Goal: Task Accomplishment & Management: Complete application form

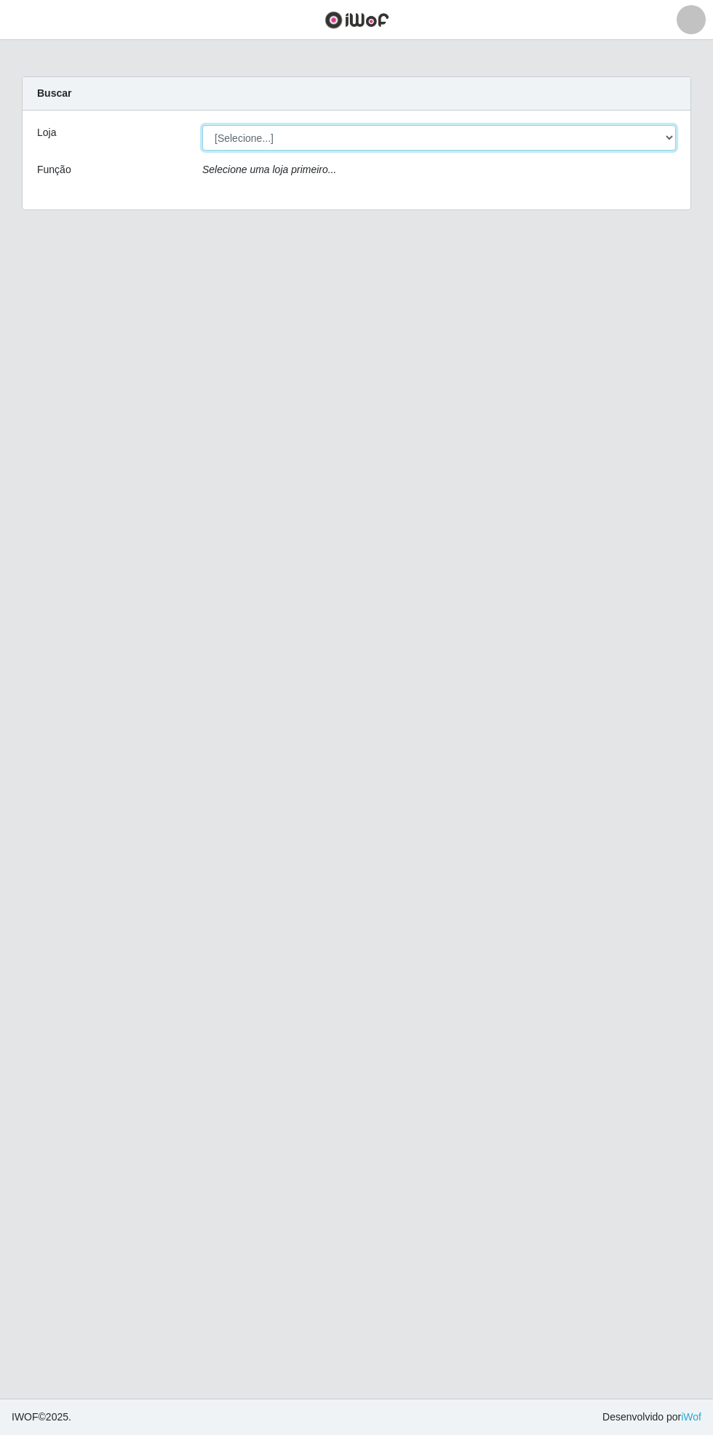
click at [666, 140] on select "[Selecione...] Bemais Supermercados - [GEOGRAPHIC_DATA]" at bounding box center [439, 137] width 474 height 25
select select "250"
click at [202, 125] on select "[Selecione...] Bemais Supermercados - [GEOGRAPHIC_DATA]" at bounding box center [439, 137] width 474 height 25
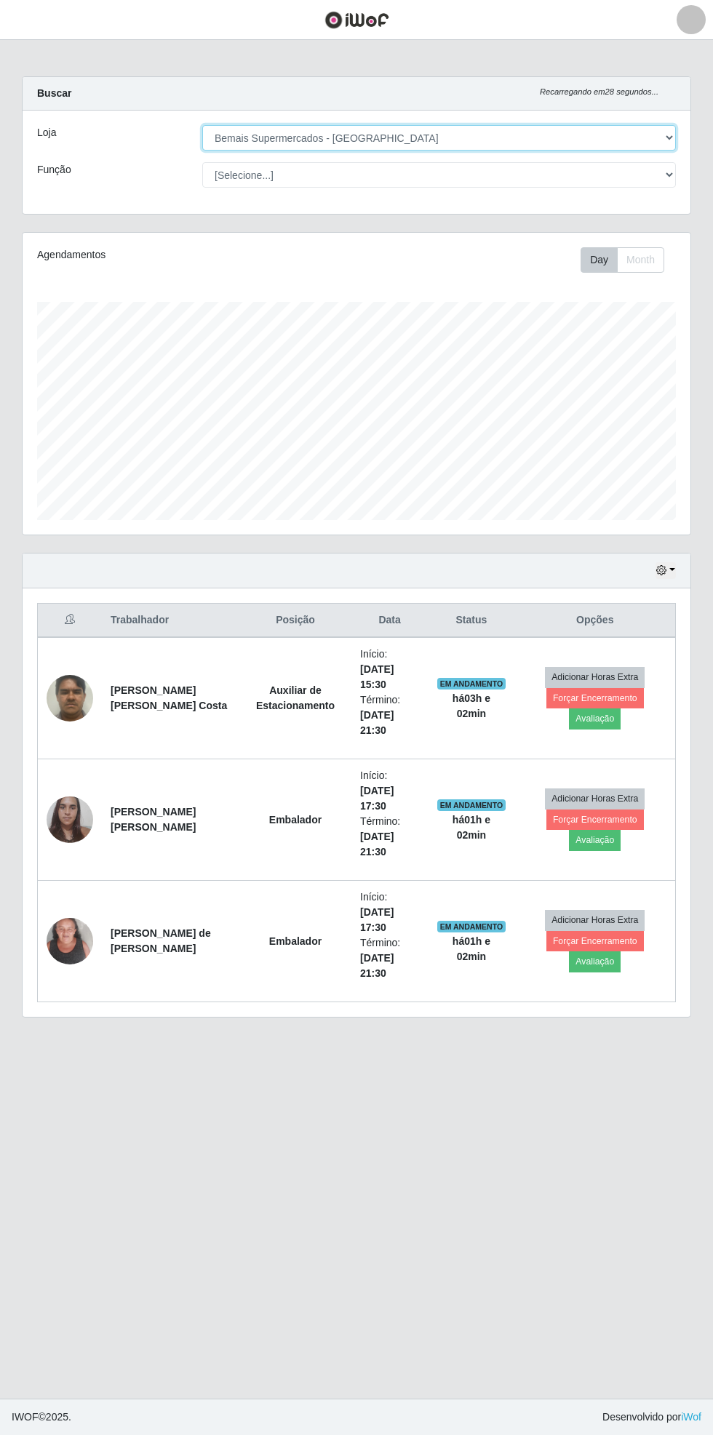
scroll to position [301, 668]
click at [31, 20] on button "button" at bounding box center [18, 20] width 36 height 24
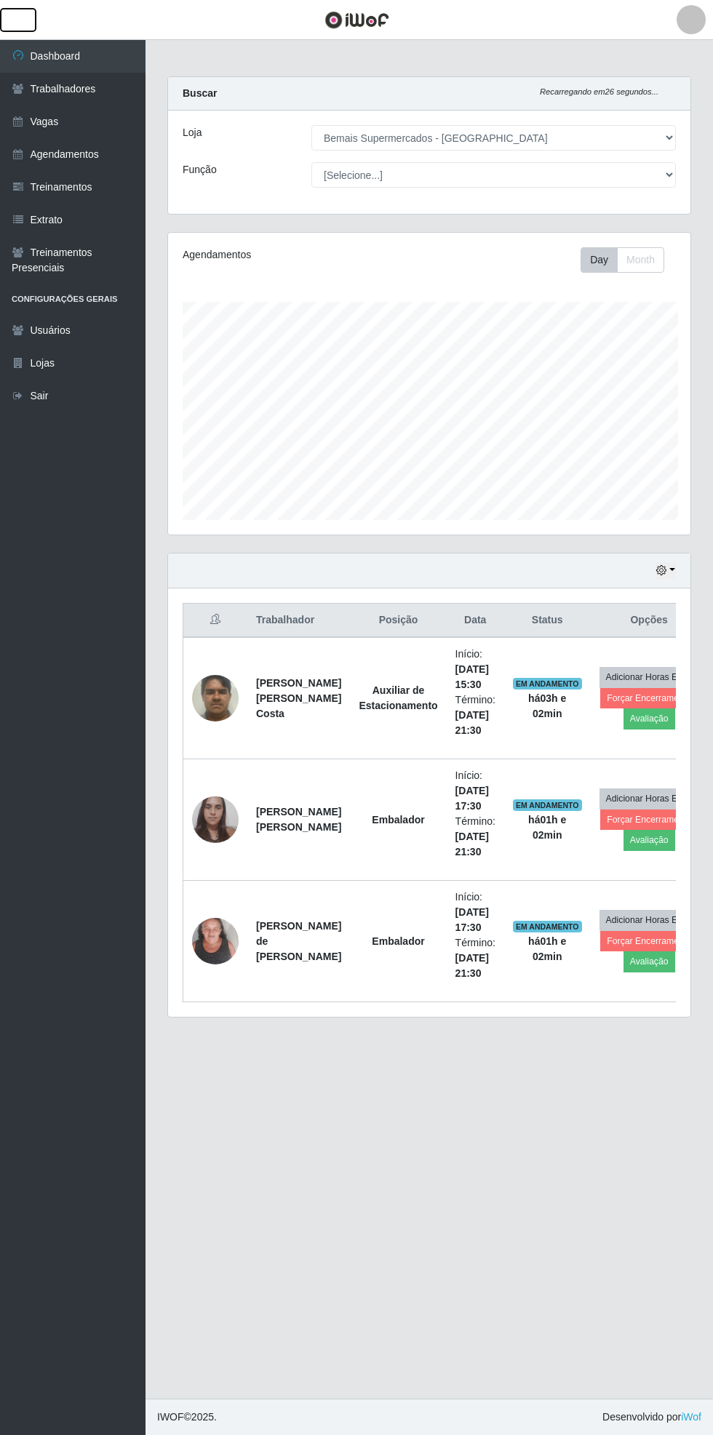
scroll to position [727185, 726964]
click at [102, 125] on link "Vagas" at bounding box center [72, 121] width 145 height 33
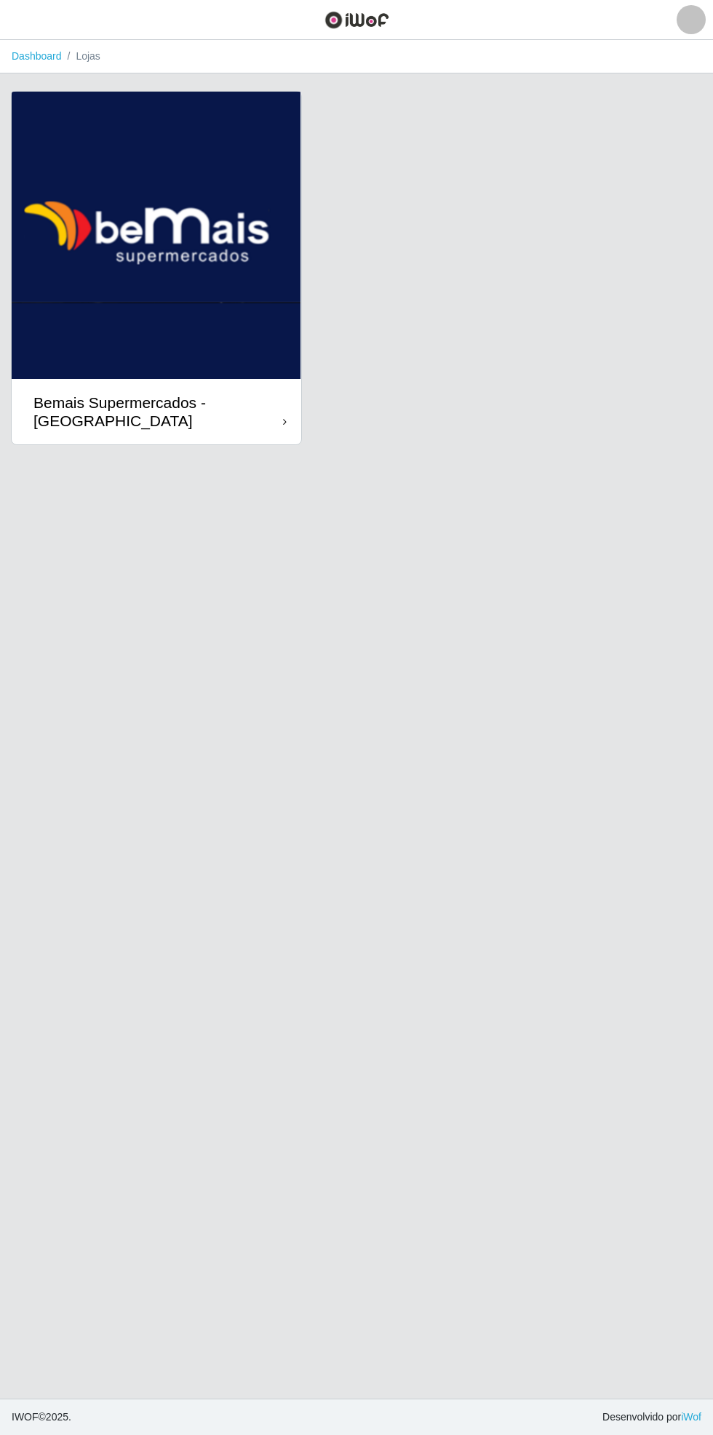
click at [268, 408] on div "Bemais Supermercados - [GEOGRAPHIC_DATA]" at bounding box center [158, 412] width 250 height 36
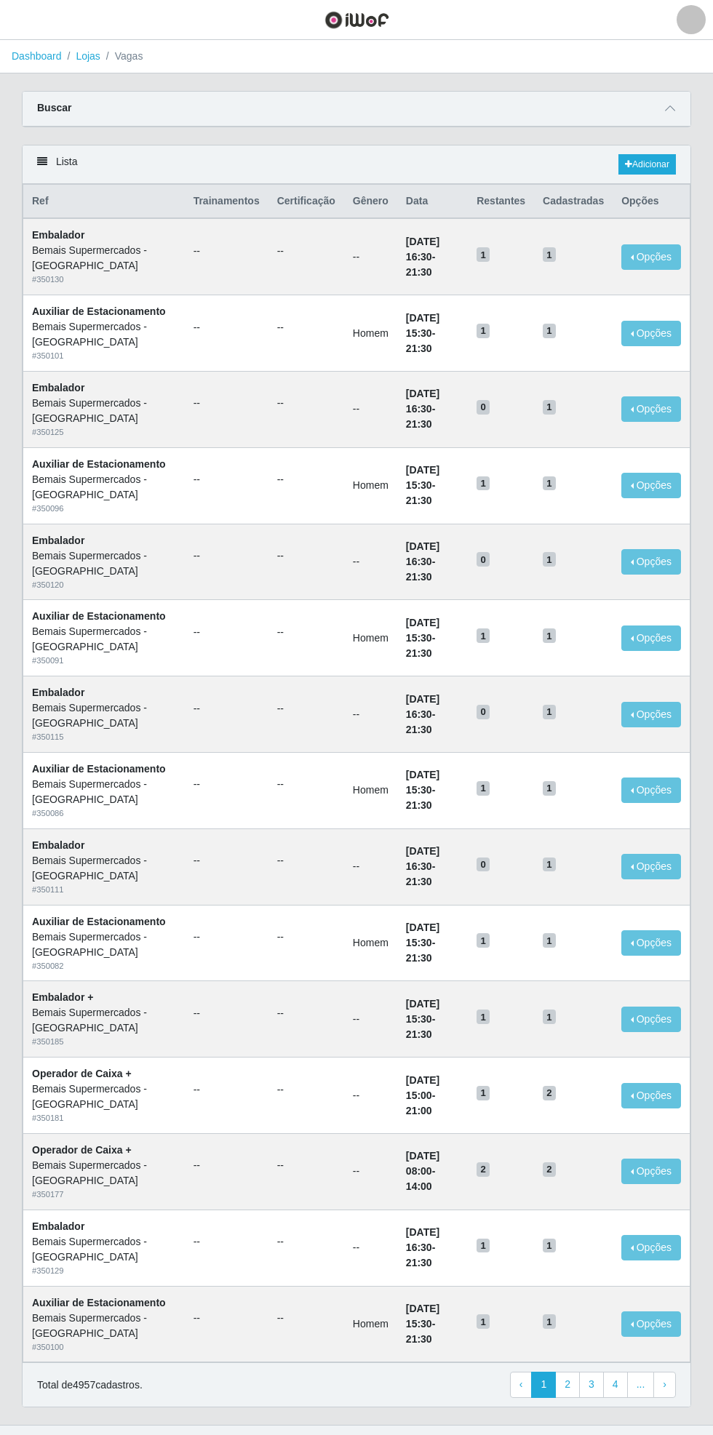
click at [670, 111] on icon at bounding box center [670, 108] width 10 height 10
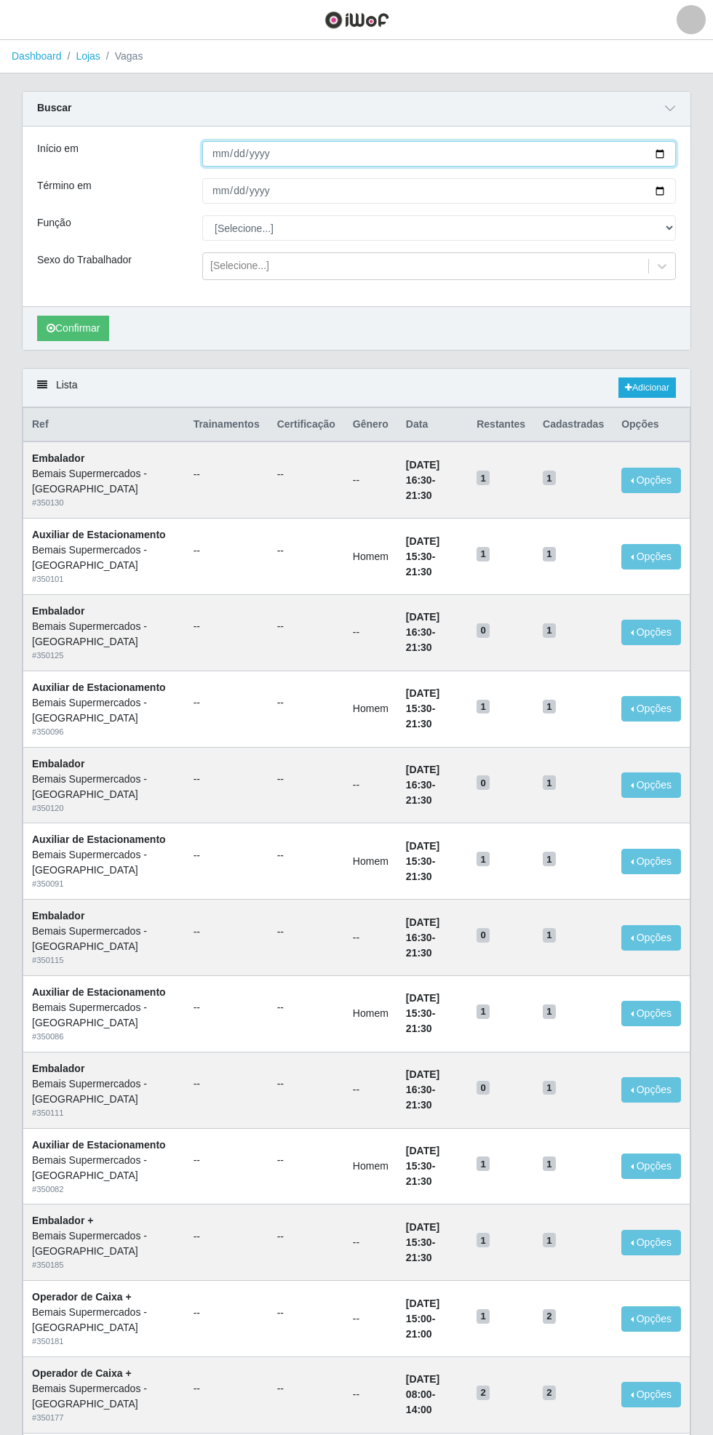
click at [669, 155] on input "Início em" at bounding box center [439, 153] width 474 height 25
type input "[DATE]"
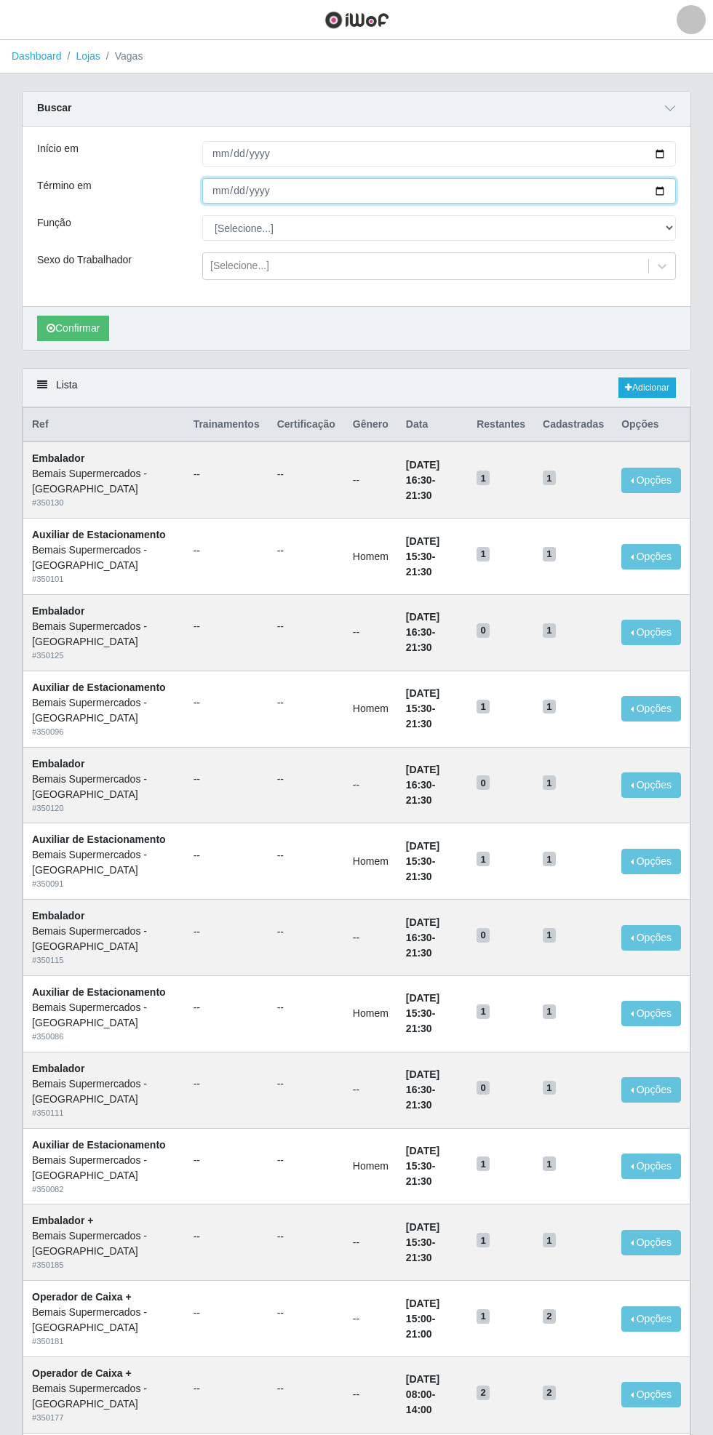
click at [671, 191] on input "Término em" at bounding box center [439, 190] width 474 height 25
type input "[DATE]"
click at [672, 228] on select "[Selecione...] ASG ASG + ASG ++ Auxiliar de Estacionamento Auxiliar de Estacion…" at bounding box center [439, 227] width 474 height 25
click at [202, 215] on select "[Selecione...] ASG ASG + ASG ++ Auxiliar de Estacionamento Auxiliar de Estacion…" at bounding box center [439, 227] width 474 height 25
click at [668, 226] on select "[Selecione...] ASG ASG + ASG ++ Auxiliar de Estacionamento Auxiliar de Estacion…" at bounding box center [439, 227] width 474 height 25
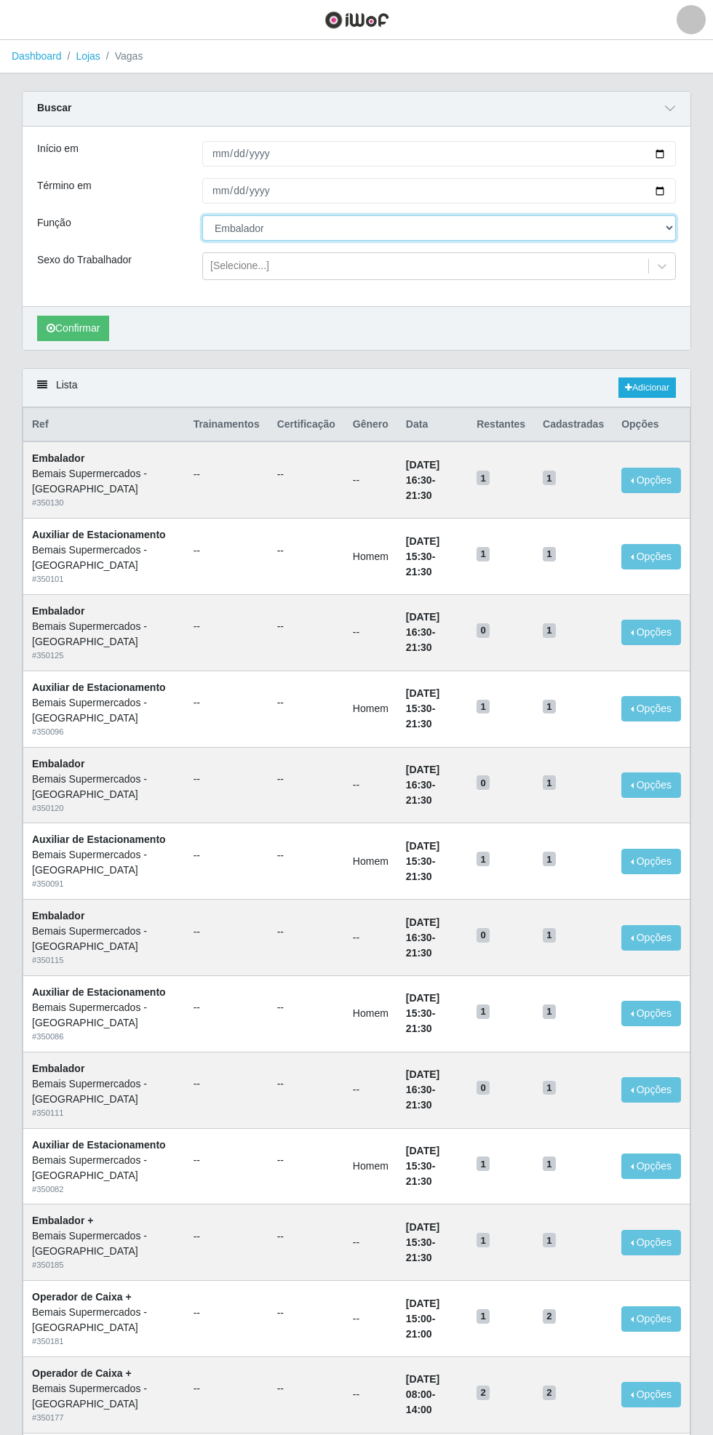
click at [202, 215] on select "[Selecione...] ASG ASG + ASG ++ Auxiliar de Estacionamento Auxiliar de Estacion…" at bounding box center [439, 227] width 474 height 25
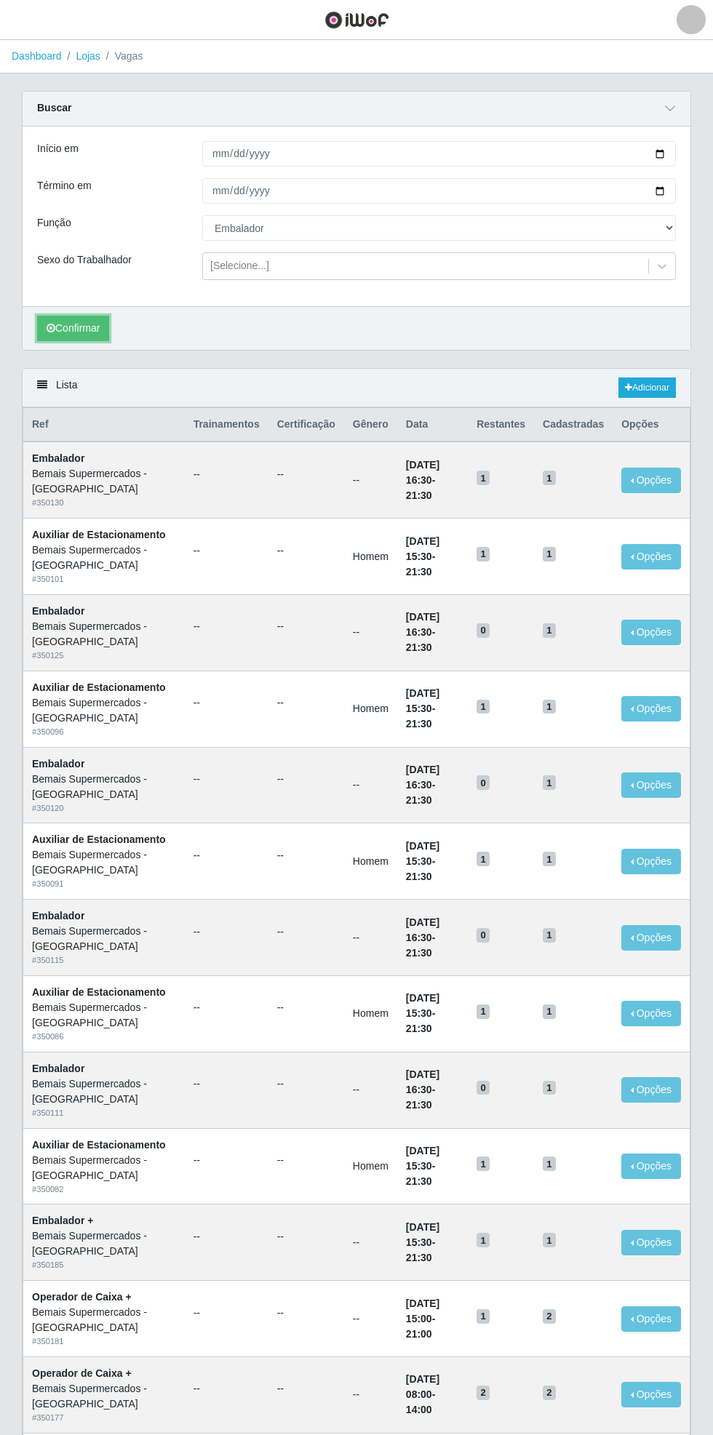
click at [67, 330] on button "Confirmar" at bounding box center [73, 328] width 72 height 25
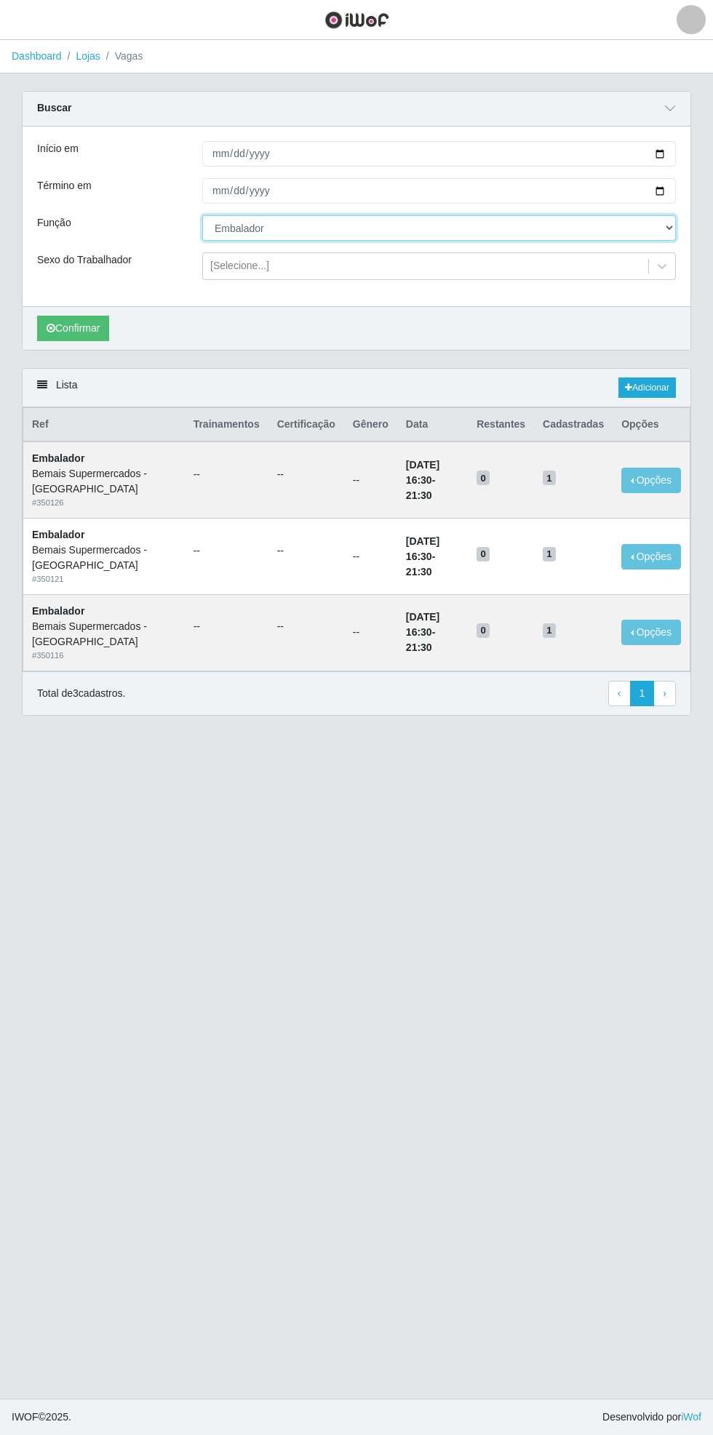
click at [669, 228] on select "[Selecione...] ASG ASG + ASG ++ Auxiliar de Estacionamento Auxiliar de Estacion…" at bounding box center [439, 227] width 474 height 25
select select "4"
click at [202, 215] on select "[Selecione...] ASG ASG + ASG ++ Auxiliar de Estacionamento Auxiliar de Estacion…" at bounding box center [439, 227] width 474 height 25
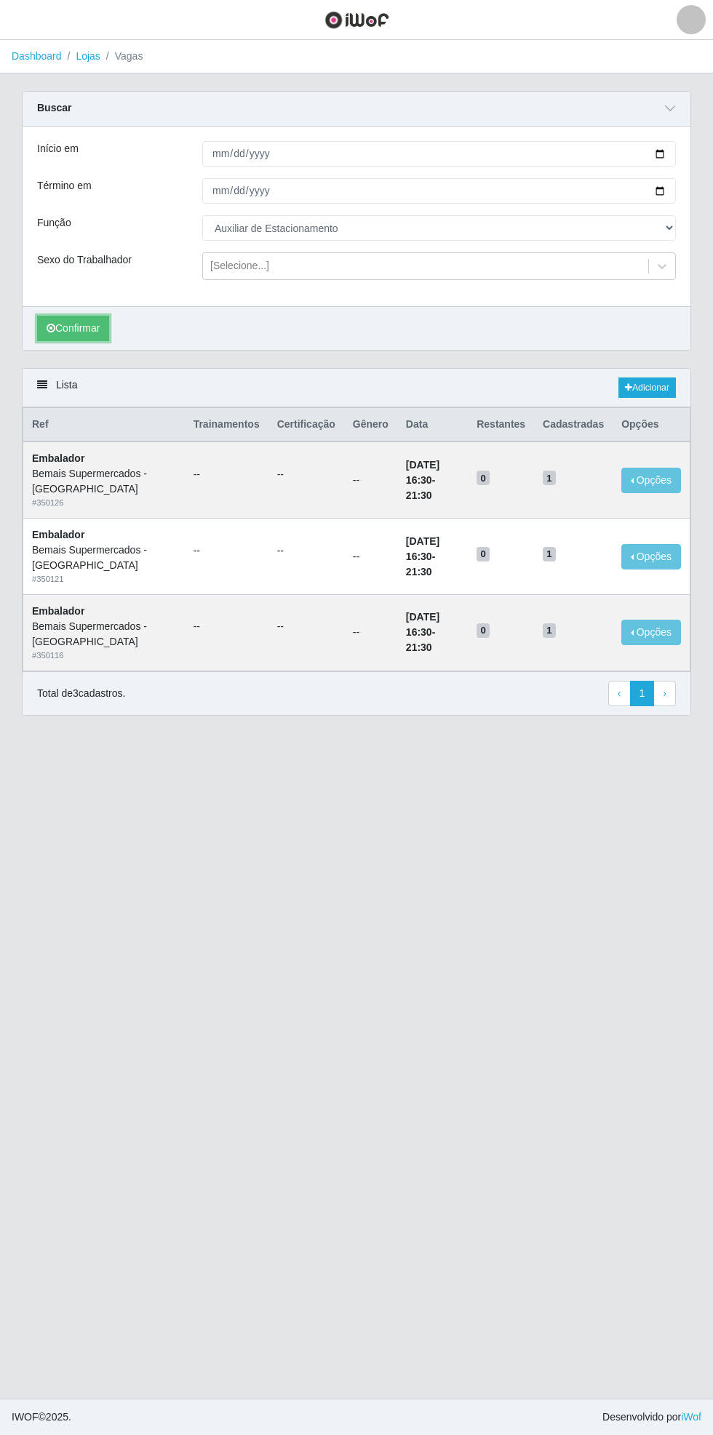
click at [73, 324] on button "Confirmar" at bounding box center [73, 328] width 72 height 25
click at [650, 388] on link "Adicionar" at bounding box center [646, 388] width 57 height 20
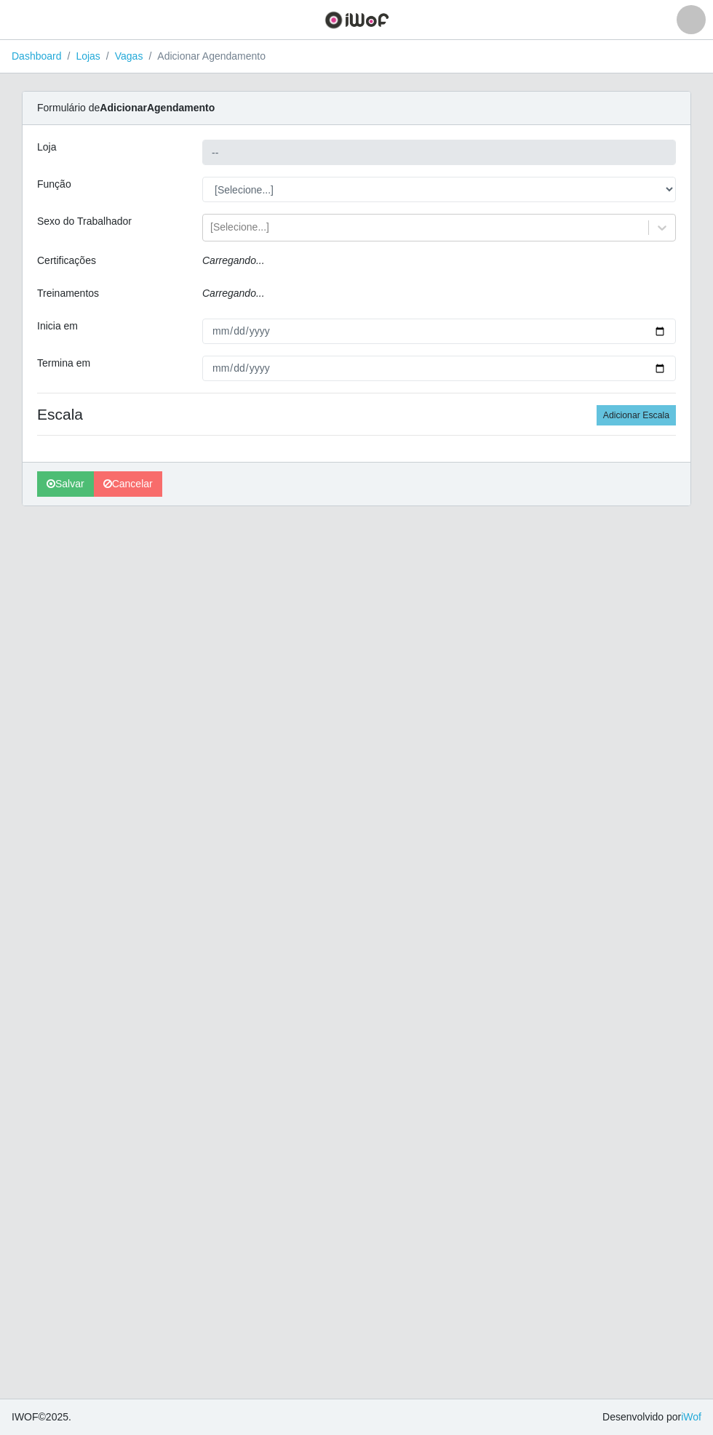
type input "Bemais Supermercados - [GEOGRAPHIC_DATA]"
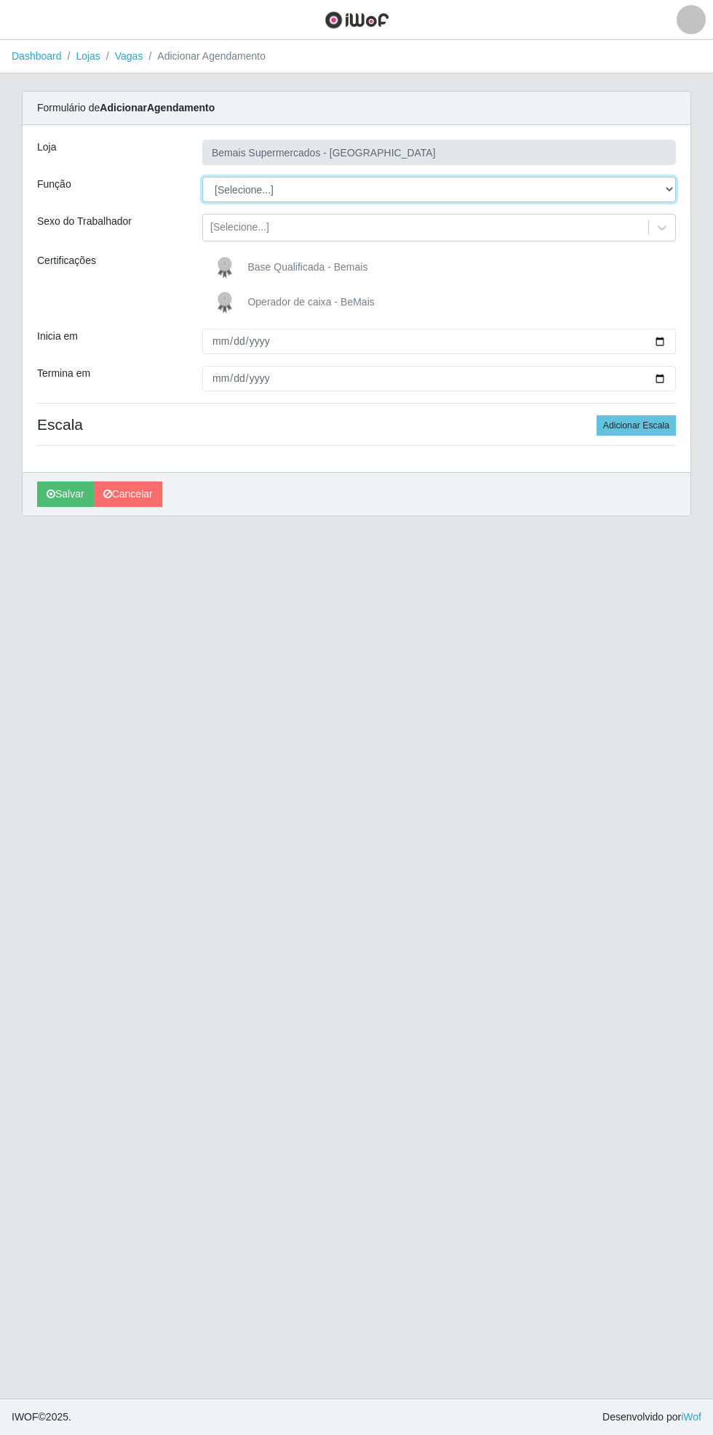
click at [673, 185] on select "[Selecione...] ASG ASG + ASG ++ Auxiliar de Estacionamento Auxiliar de Estacion…" at bounding box center [439, 189] width 474 height 25
select select "1"
click at [202, 177] on select "[Selecione...] ASG ASG + ASG ++ Auxiliar de Estacionamento Auxiliar de Estacion…" at bounding box center [439, 189] width 474 height 25
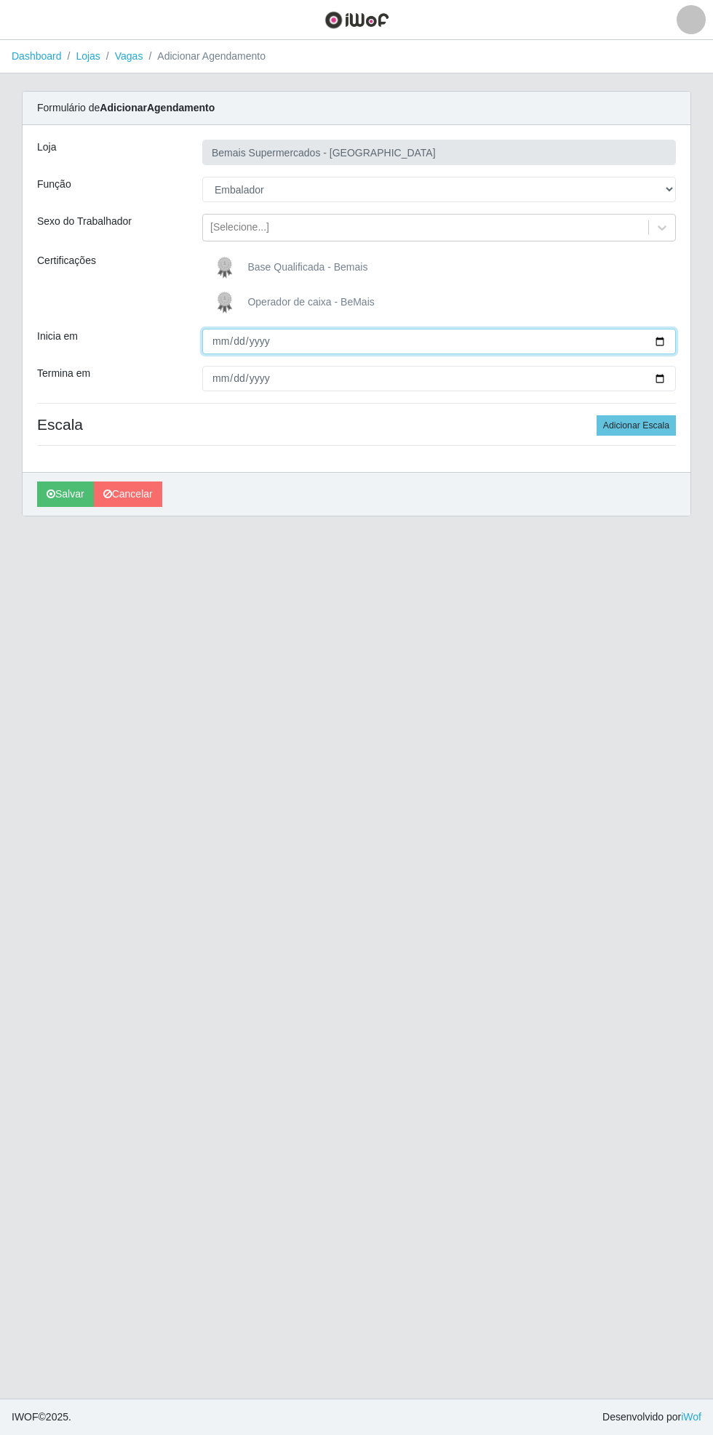
click at [671, 338] on input "Inicia em" at bounding box center [439, 341] width 474 height 25
type input "[DATE]"
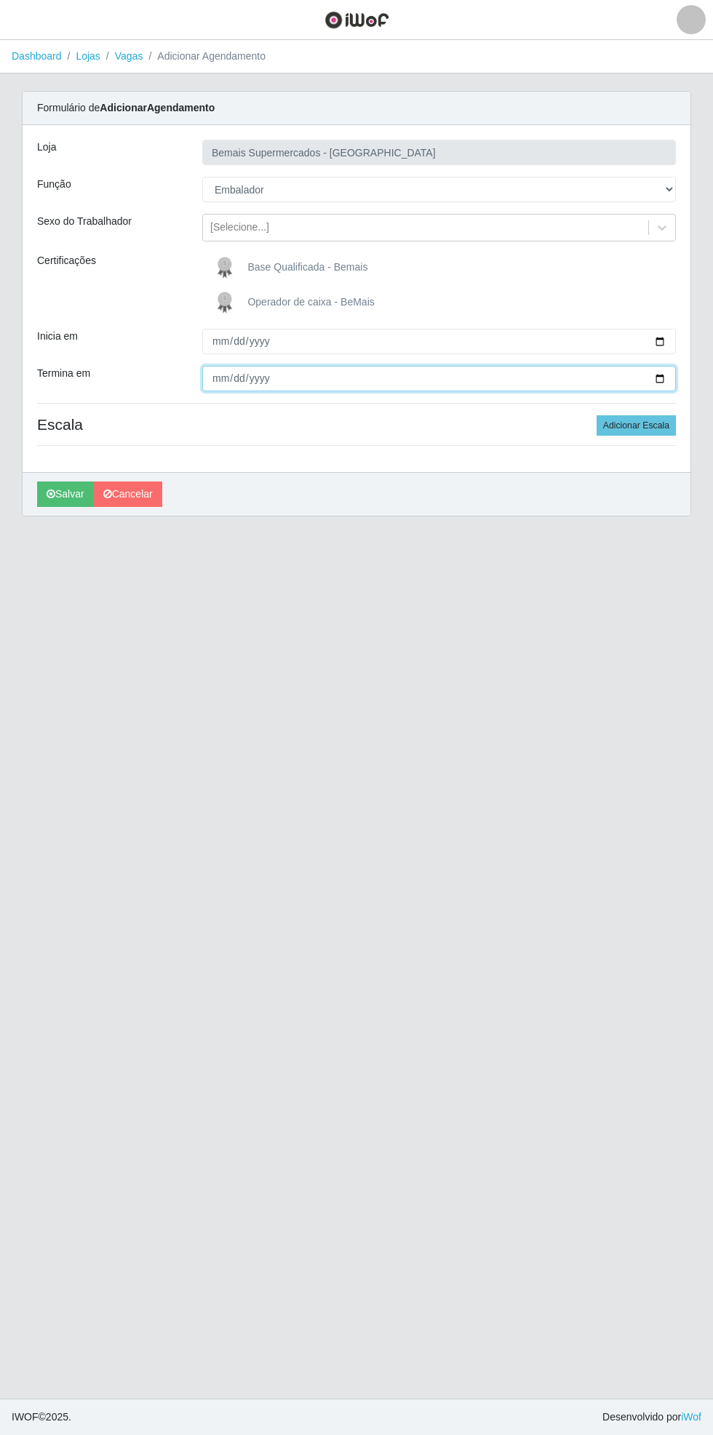
click at [668, 380] on input "Termina em" at bounding box center [439, 378] width 474 height 25
type input "[DATE]"
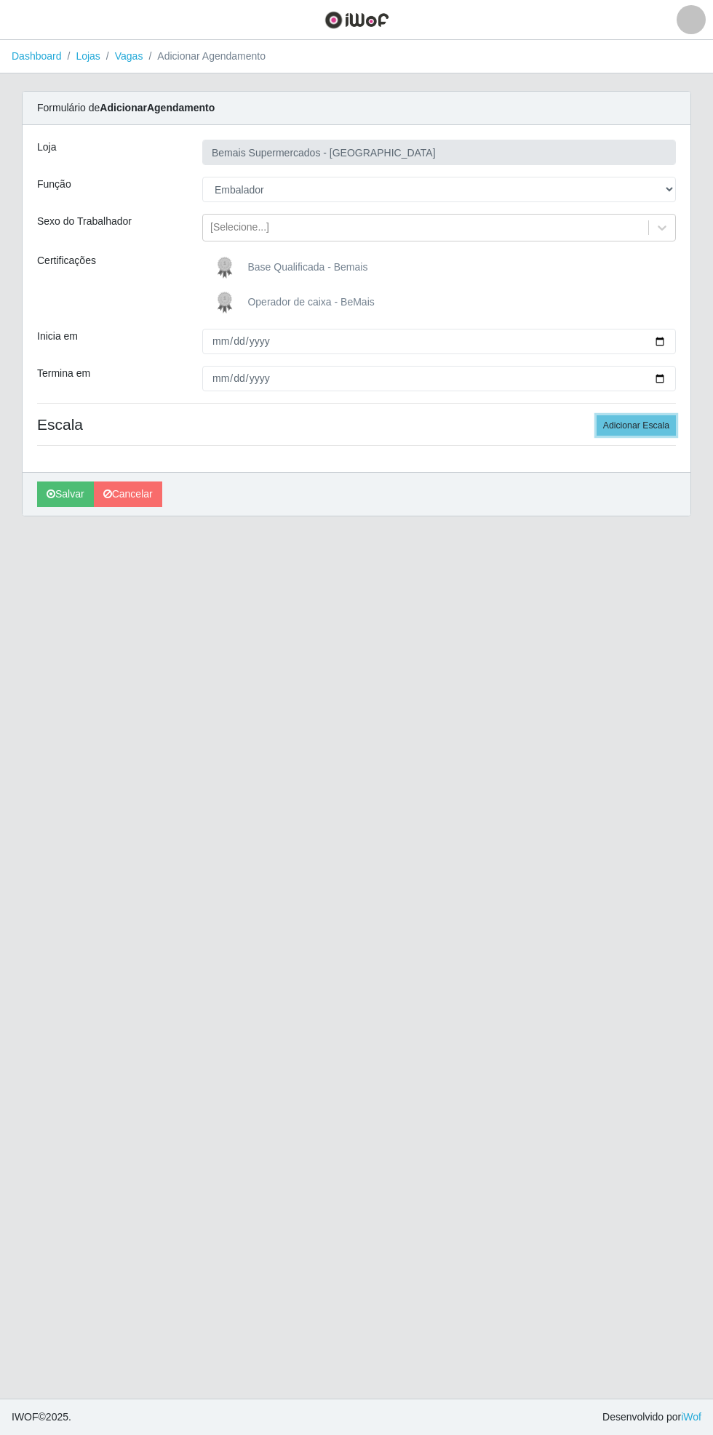
click at [659, 416] on button "Adicionar Escala" at bounding box center [636, 425] width 79 height 20
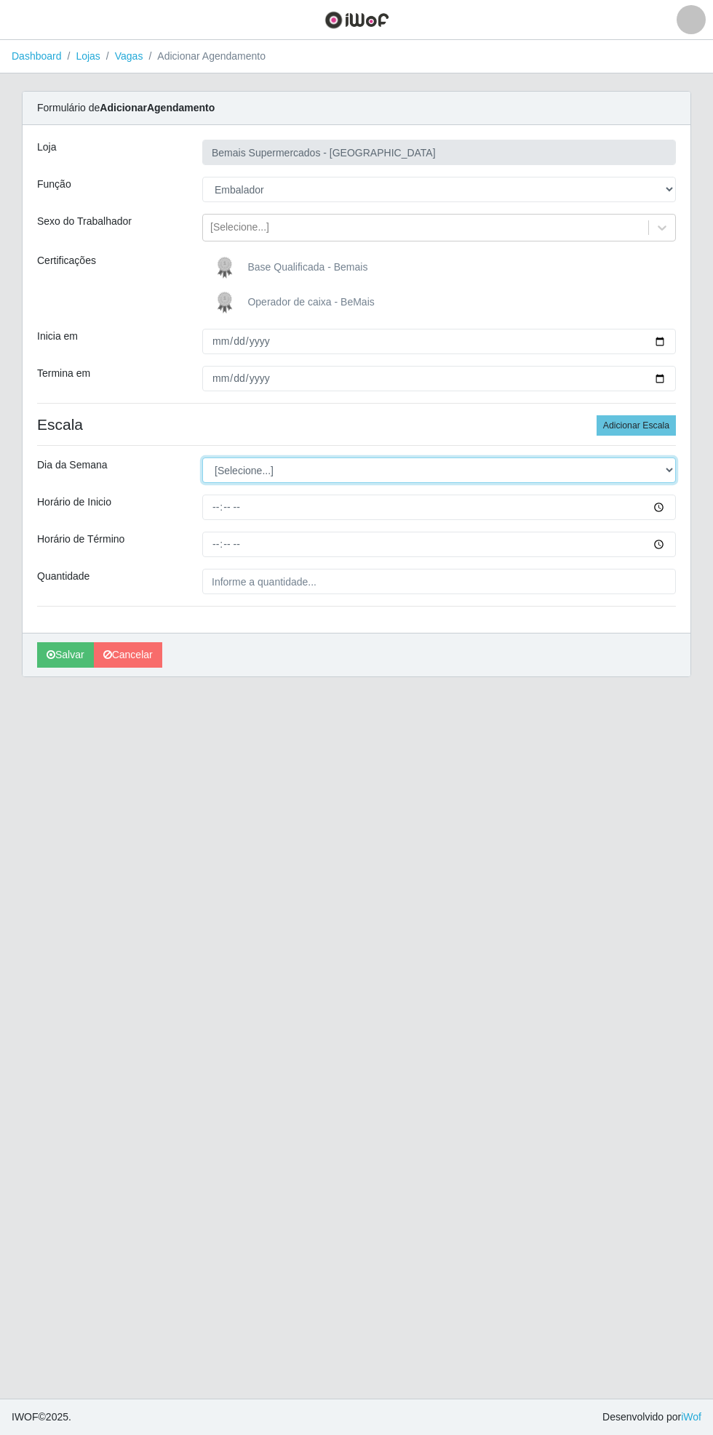
click at [674, 465] on select "[Selecione...] Segunda Terça Quarta Quinta Sexta Sábado Domingo" at bounding box center [439, 470] width 474 height 25
select select "3"
click at [202, 458] on select "[Selecione...] Segunda Terça Quarta Quinta Sexta Sábado Domingo" at bounding box center [439, 470] width 474 height 25
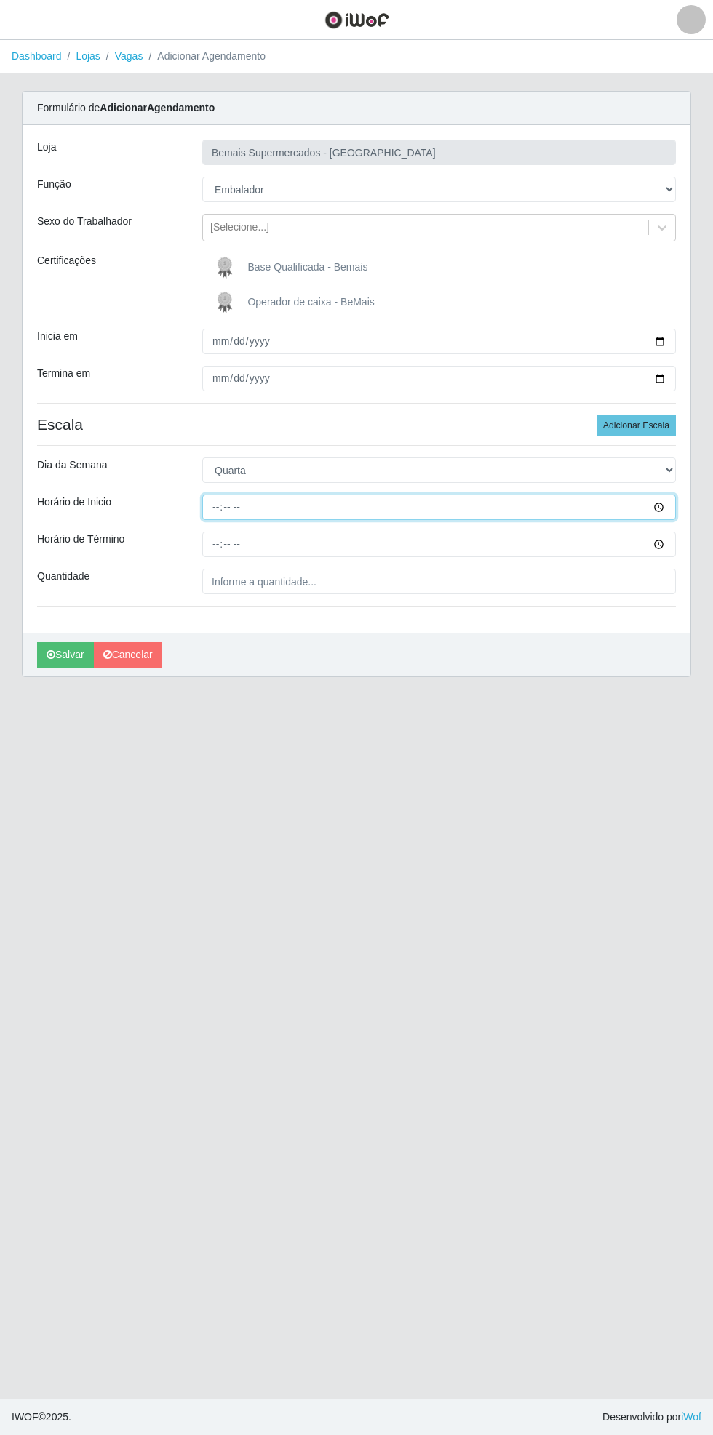
click at [672, 506] on input "Horário de Inicio" at bounding box center [439, 507] width 474 height 25
type input "08:00"
click at [671, 543] on input "Horário de Término" at bounding box center [439, 544] width 474 height 25
type input "13:00"
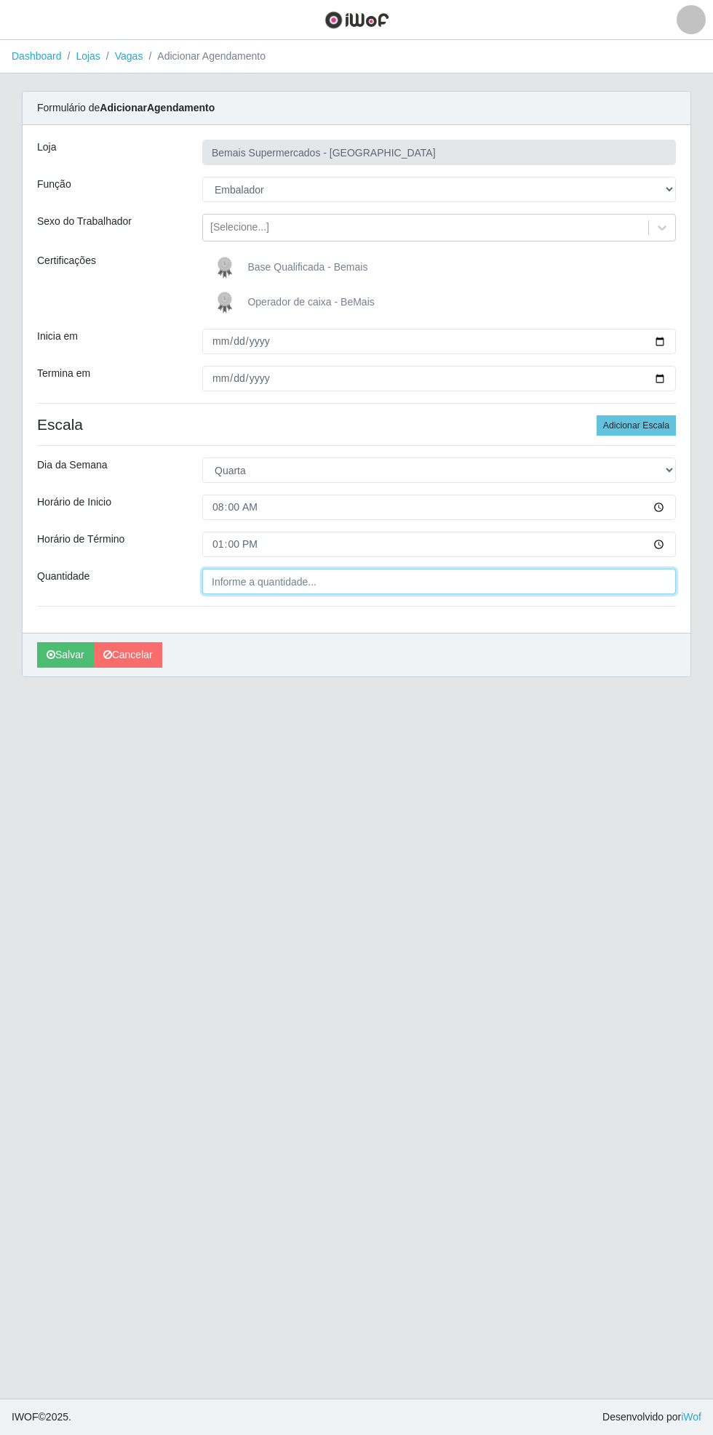
click at [369, 579] on input "Quantidade" at bounding box center [439, 581] width 474 height 25
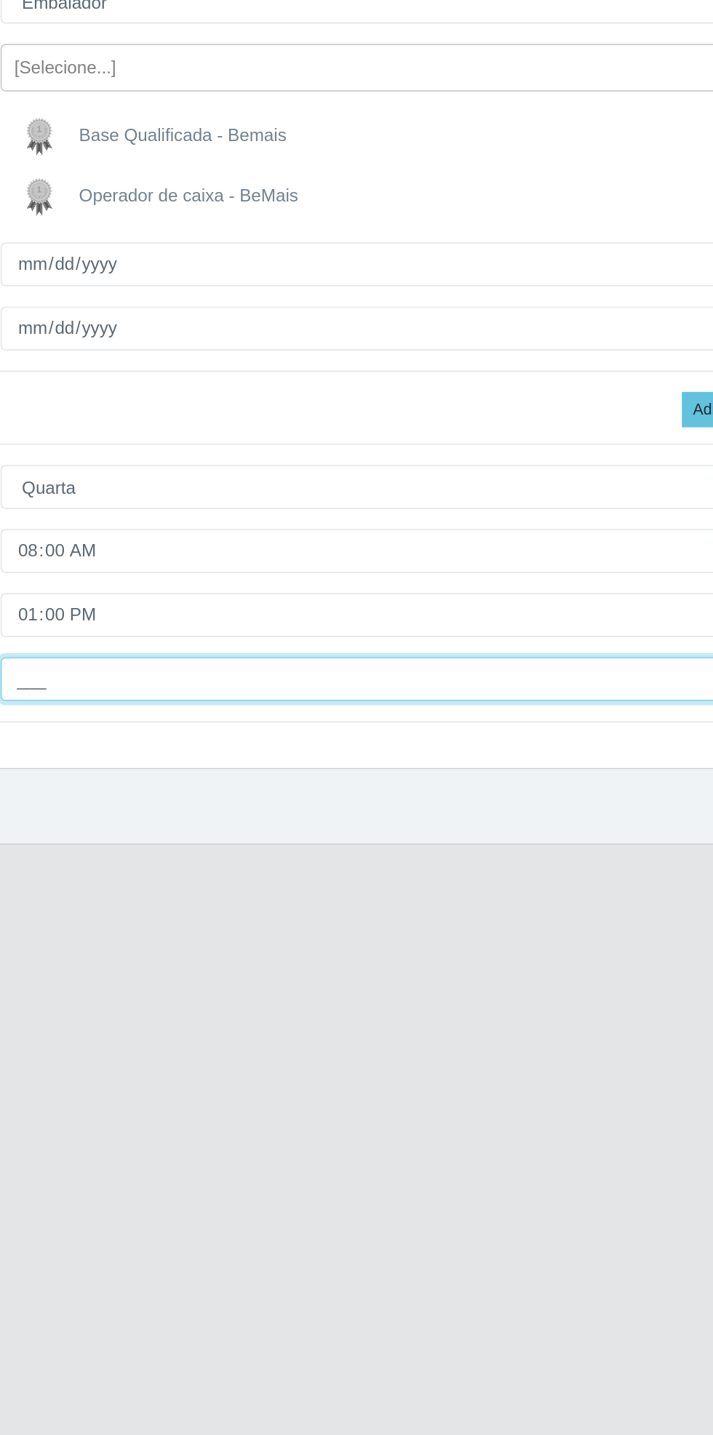
type input "1__"
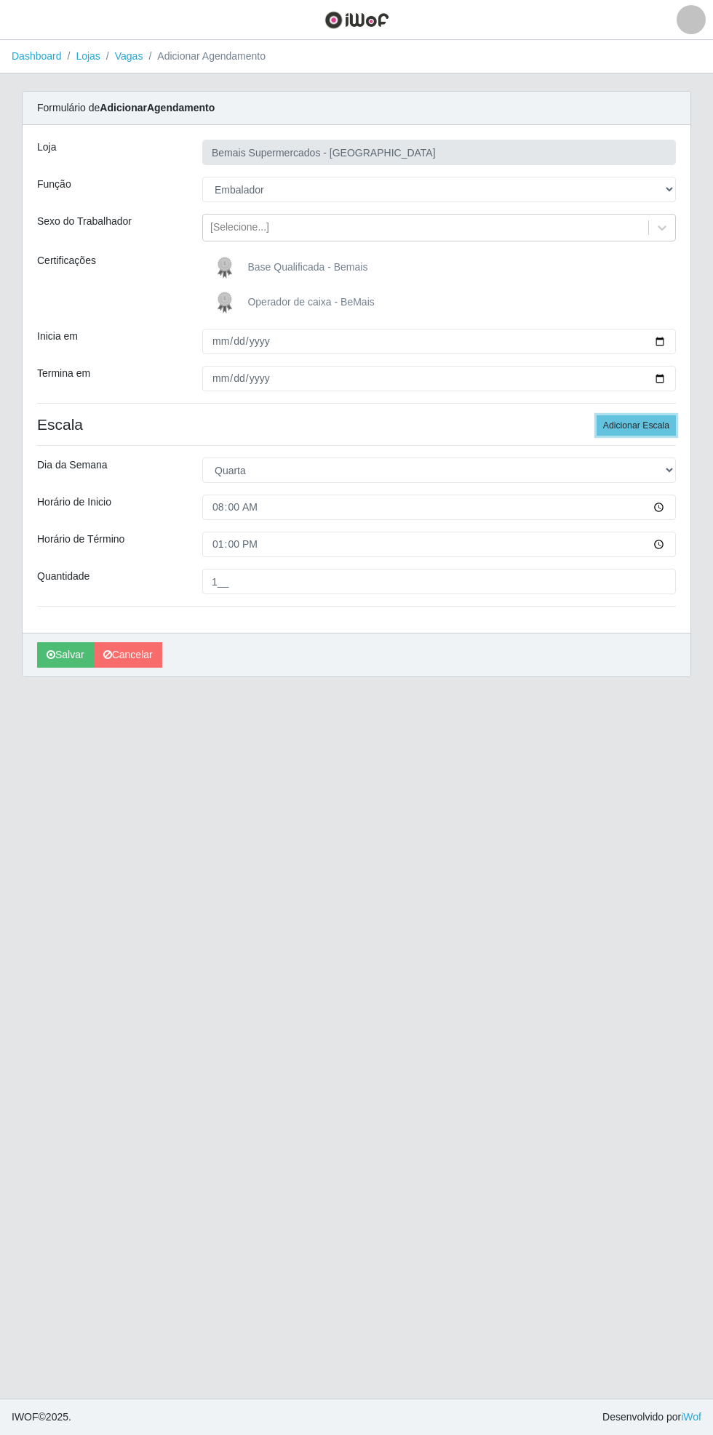
click at [637, 420] on button "Adicionar Escala" at bounding box center [636, 425] width 79 height 20
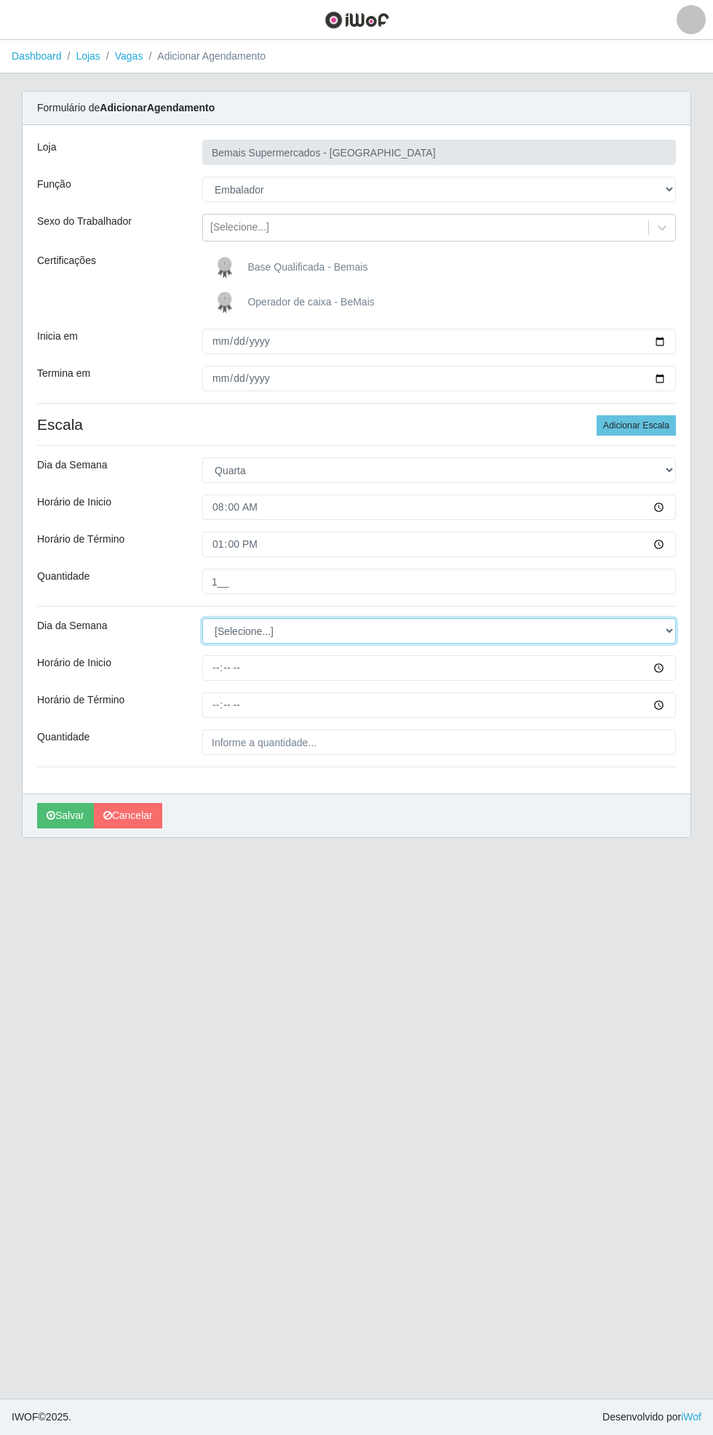
click at [669, 630] on select "[Selecione...] Segunda Terça Quarta Quinta Sexta Sábado Domingo" at bounding box center [439, 630] width 474 height 25
select select "3"
click at [202, 618] on select "[Selecione...] Segunda Terça Quarta Quinta Sexta Sábado Domingo" at bounding box center [439, 630] width 474 height 25
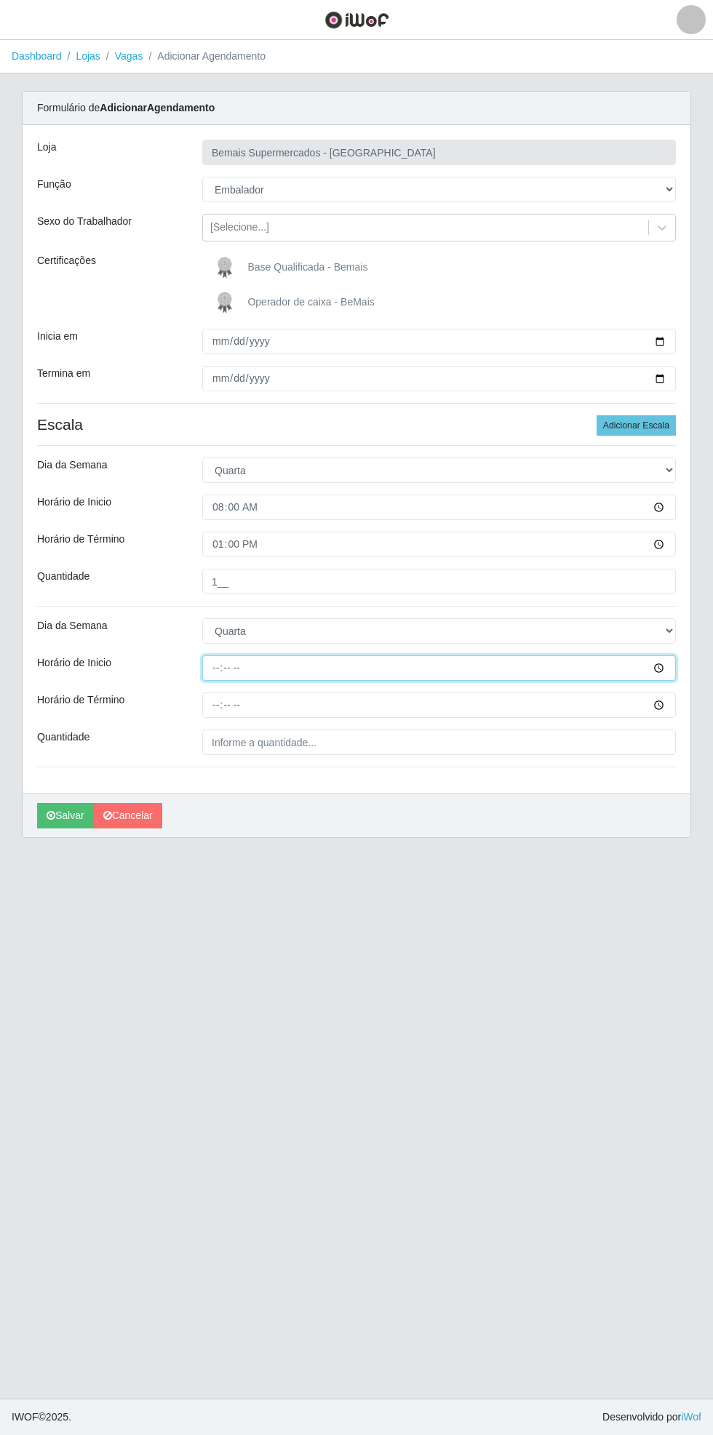
click at [668, 667] on input "Horário de Inicio" at bounding box center [439, 667] width 474 height 25
type input "16:30"
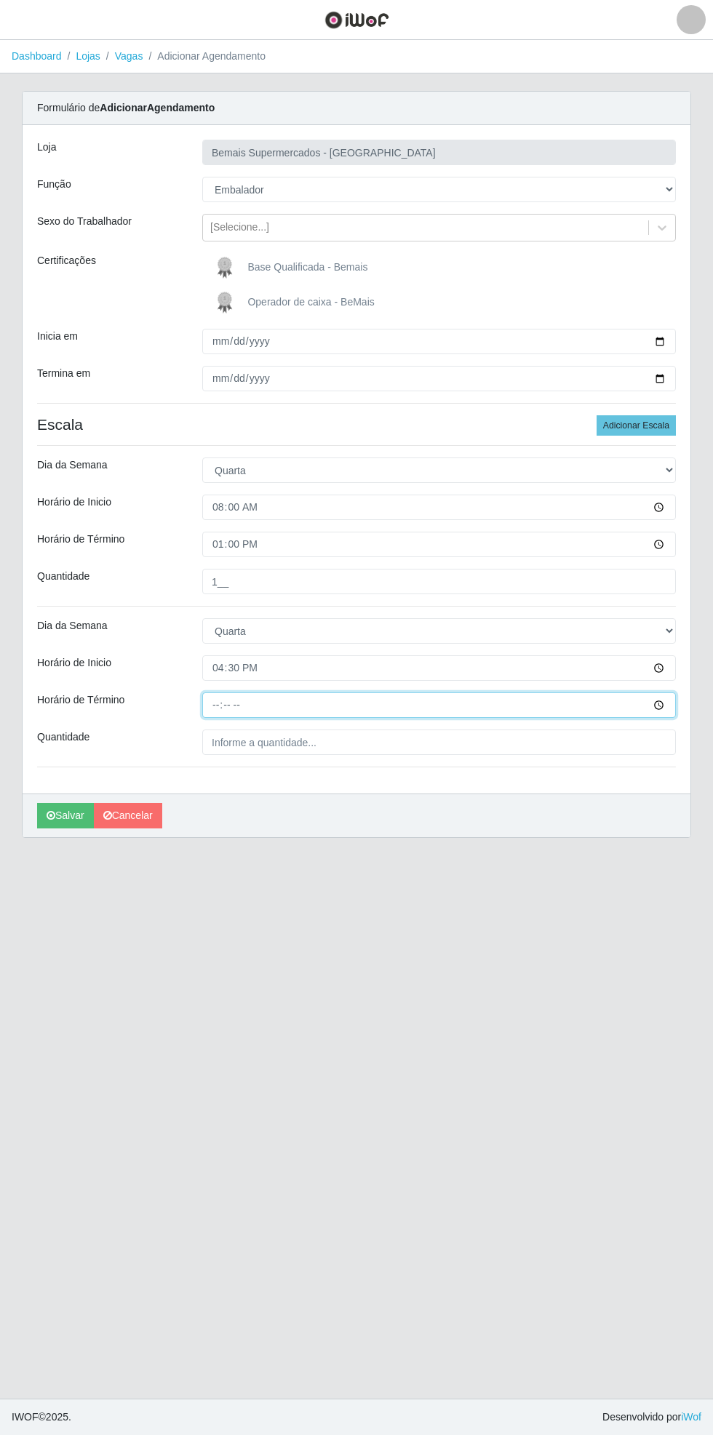
click at [668, 703] on input "Horário de Término" at bounding box center [439, 705] width 474 height 25
type input "21:30"
click at [335, 742] on input "Quantidade" at bounding box center [439, 742] width 474 height 25
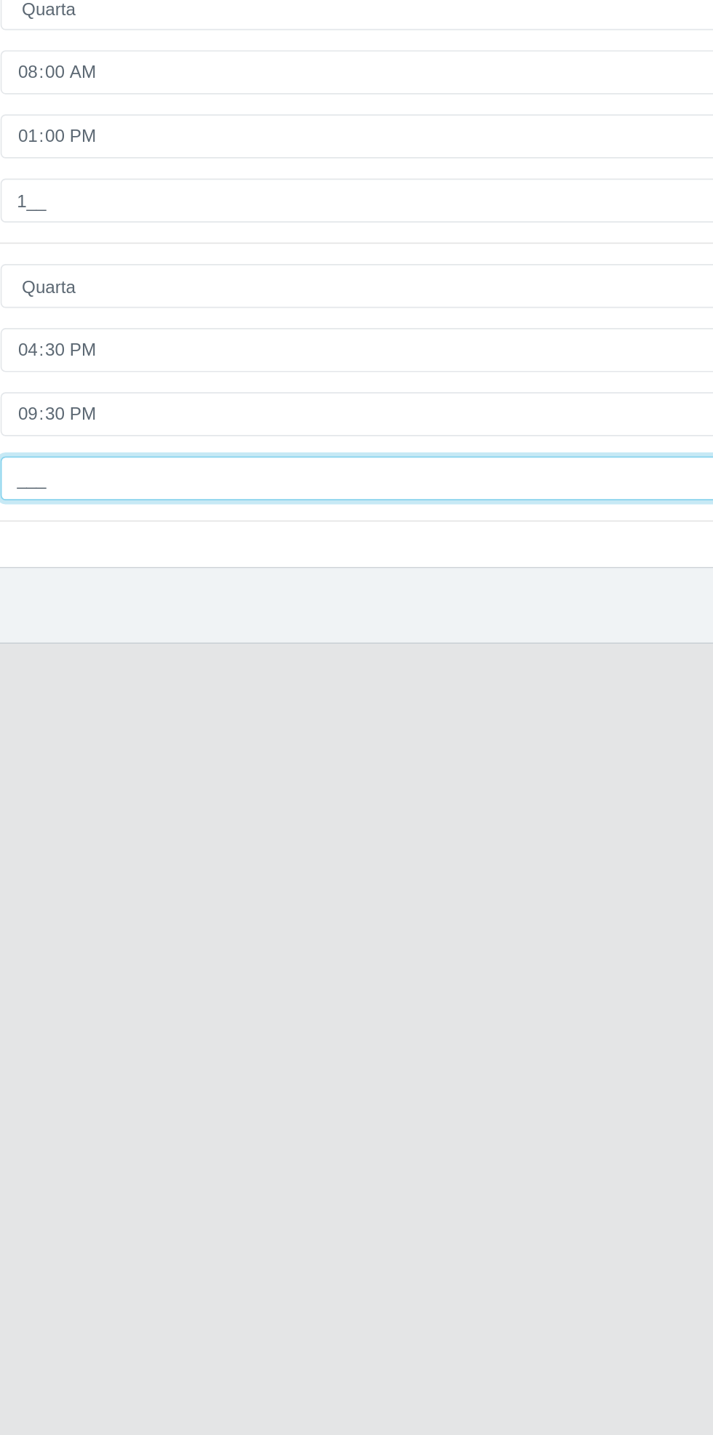
type input "1__"
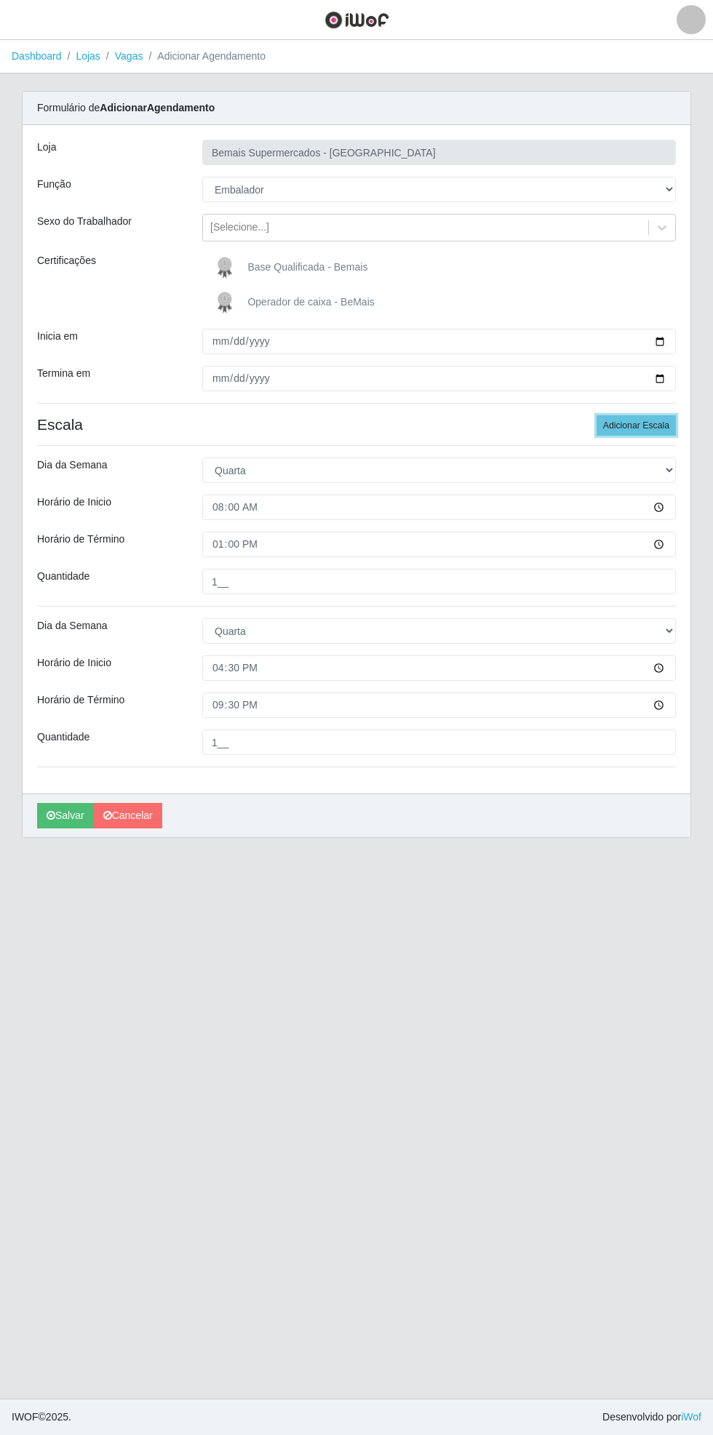
click at [656, 425] on button "Adicionar Escala" at bounding box center [636, 425] width 79 height 20
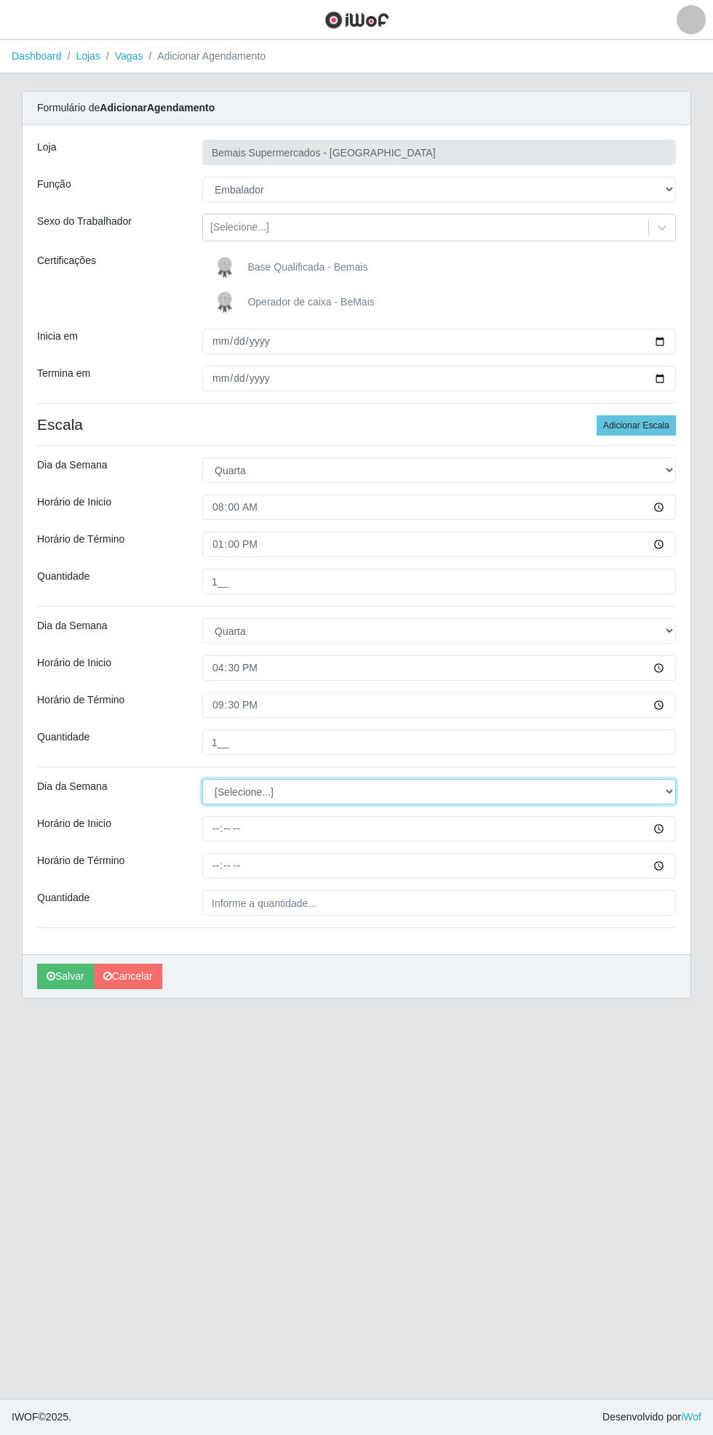
click at [672, 791] on select "[Selecione...] Segunda Terça Quarta Quinta Sexta Sábado Domingo" at bounding box center [439, 791] width 474 height 25
select select "4"
click at [202, 779] on select "[Selecione...] Segunda Terça Quarta Quinta Sexta Sábado Domingo" at bounding box center [439, 791] width 474 height 25
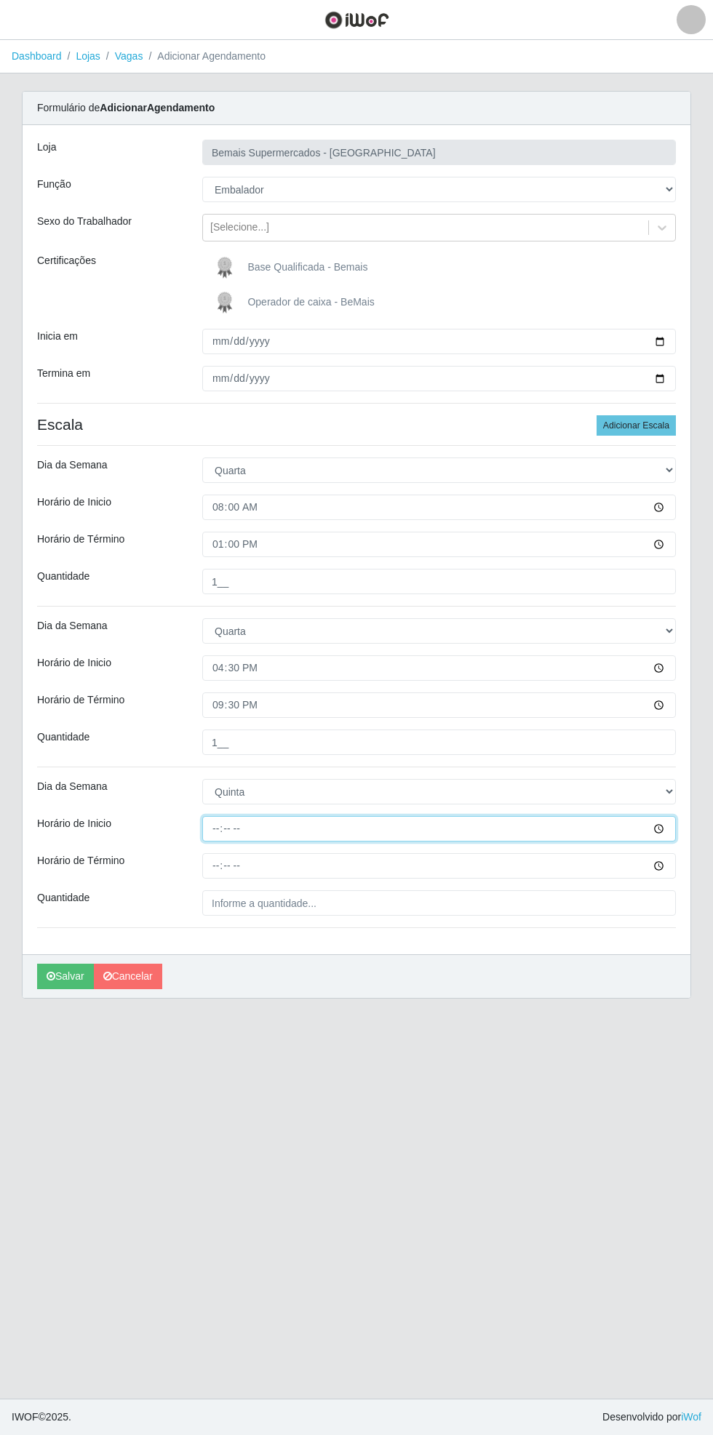
click at [670, 827] on input "Horário de Inicio" at bounding box center [439, 828] width 474 height 25
type input "16:30"
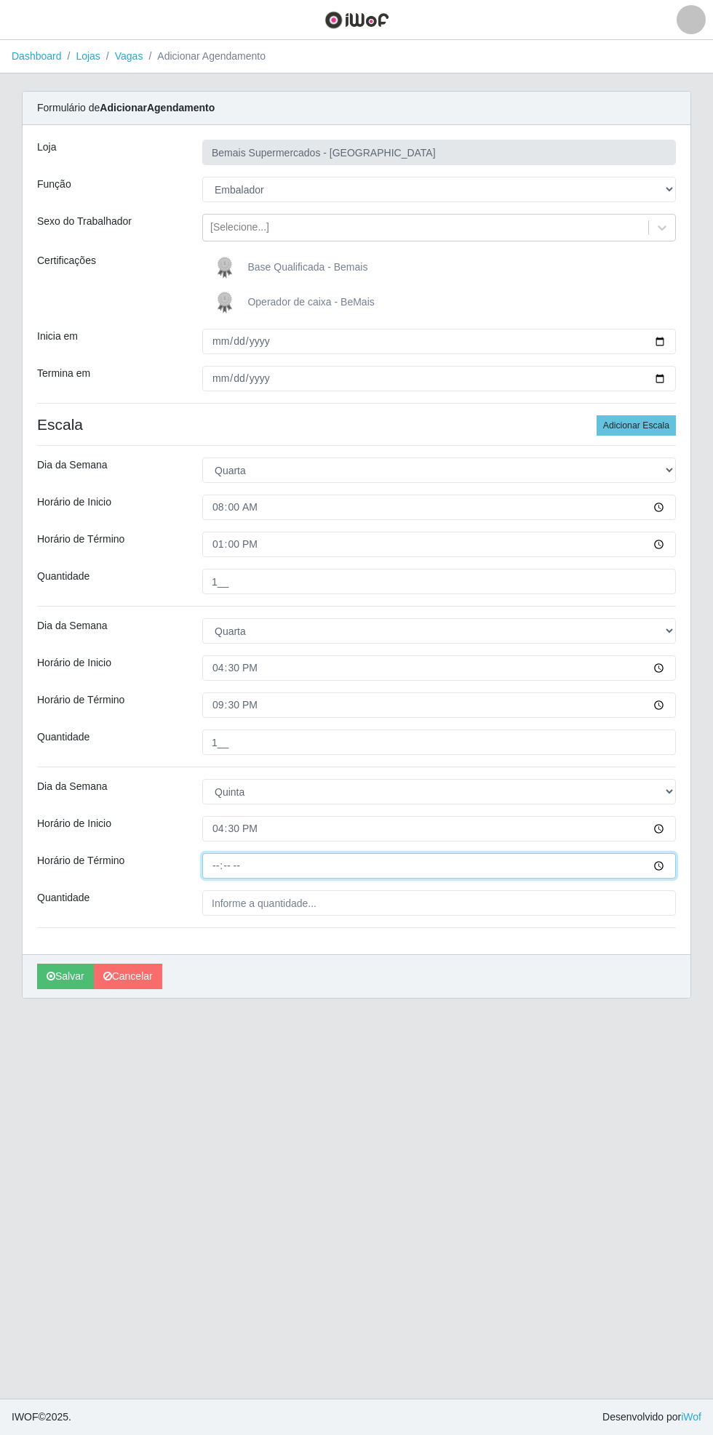
click at [331, 862] on input "Horário de Término" at bounding box center [439, 865] width 474 height 25
type input "21:30"
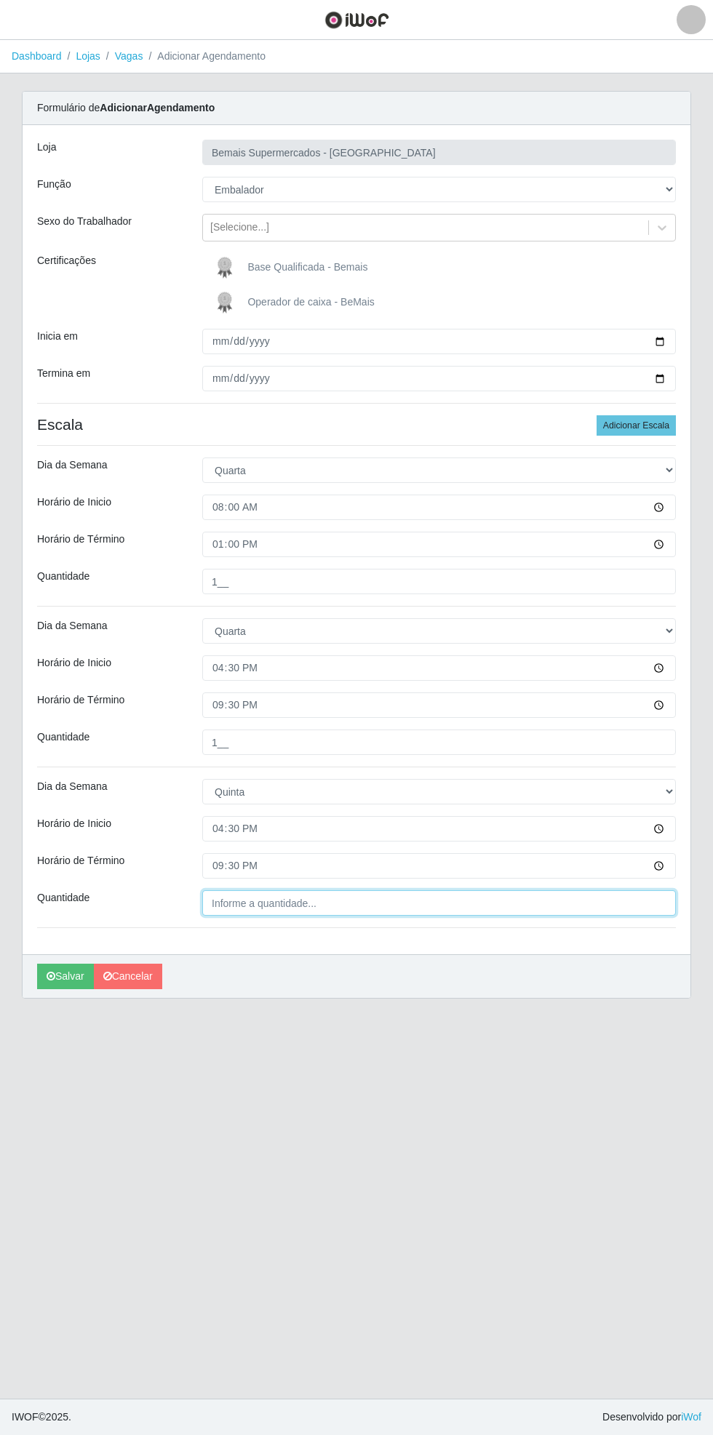
click at [621, 899] on input "Quantidade" at bounding box center [439, 902] width 474 height 25
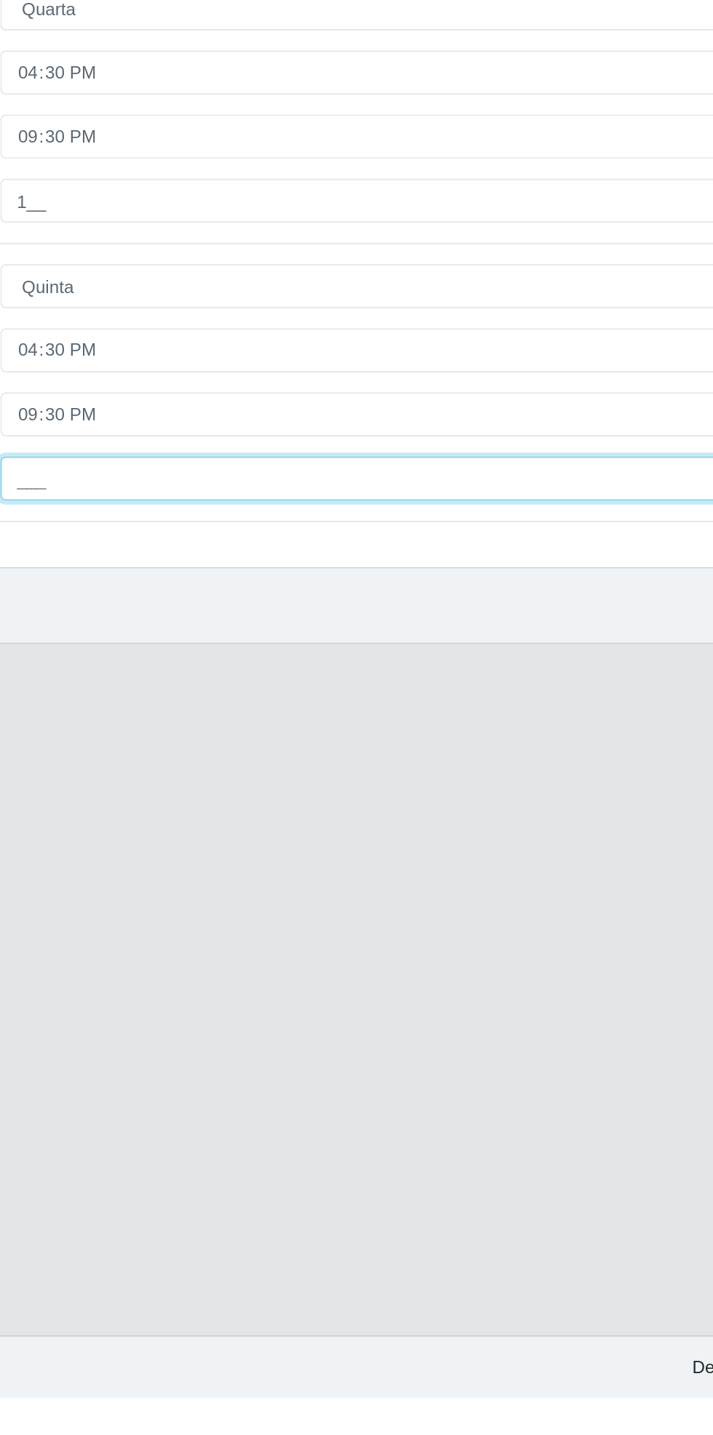
type input "1__"
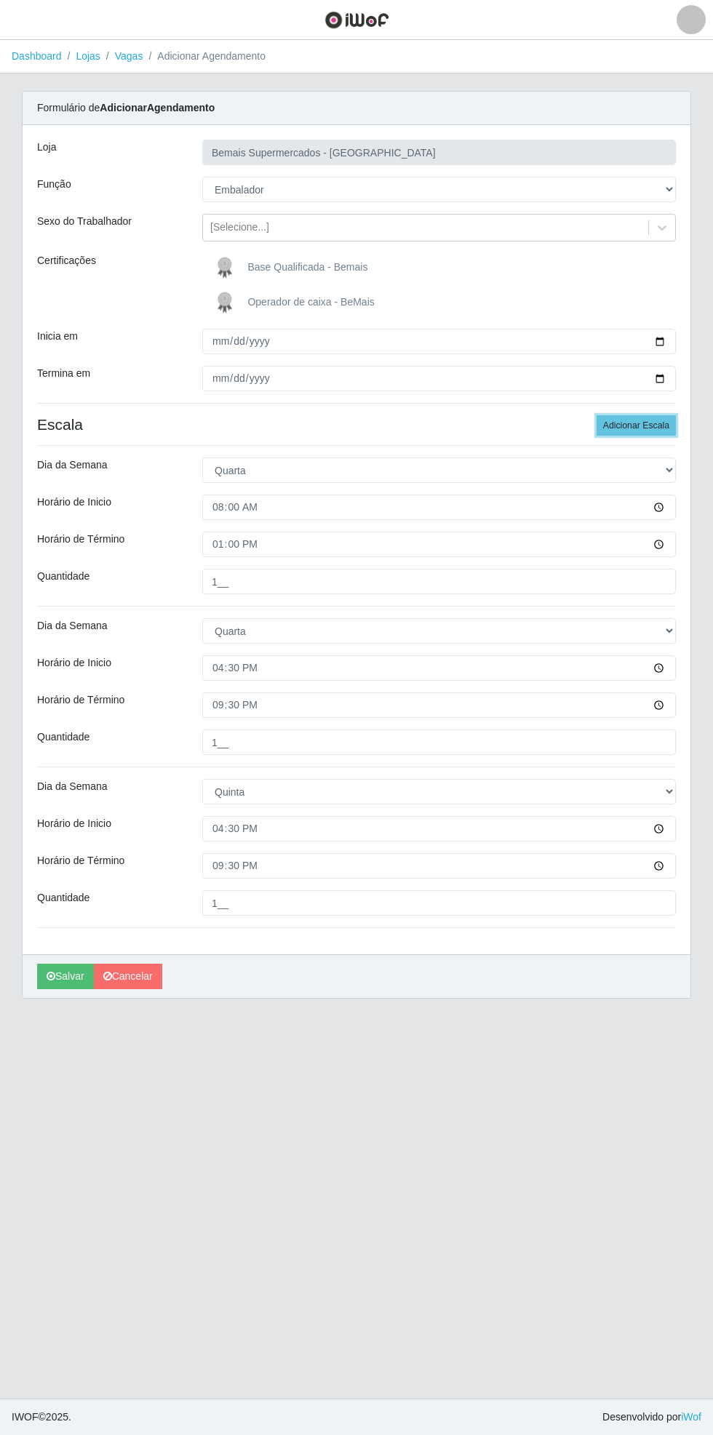
click at [647, 420] on button "Adicionar Escala" at bounding box center [636, 425] width 79 height 20
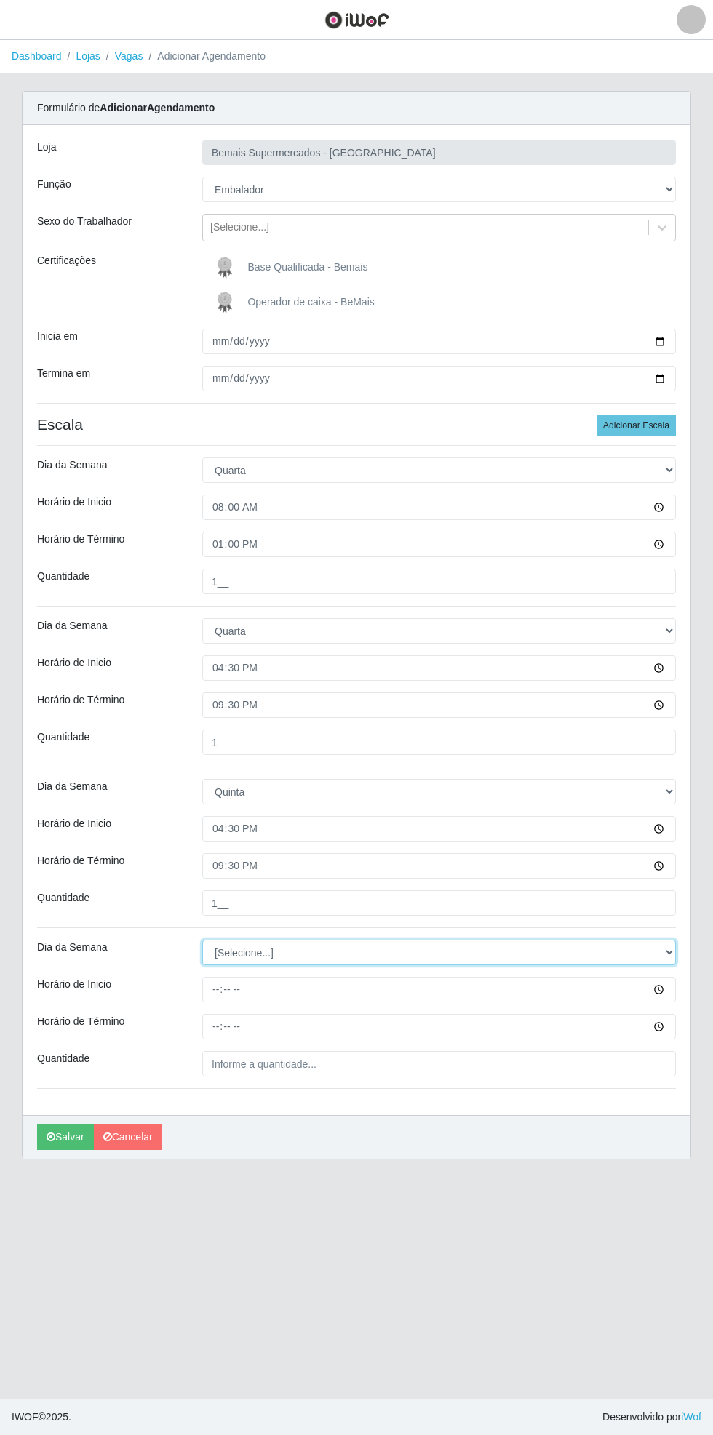
click at [673, 954] on select "[Selecione...] Segunda Terça Quarta Quinta Sexta Sábado Domingo" at bounding box center [439, 952] width 474 height 25
select select "5"
click at [202, 940] on select "[Selecione...] Segunda Terça Quarta Quinta Sexta Sábado Domingo" at bounding box center [439, 952] width 474 height 25
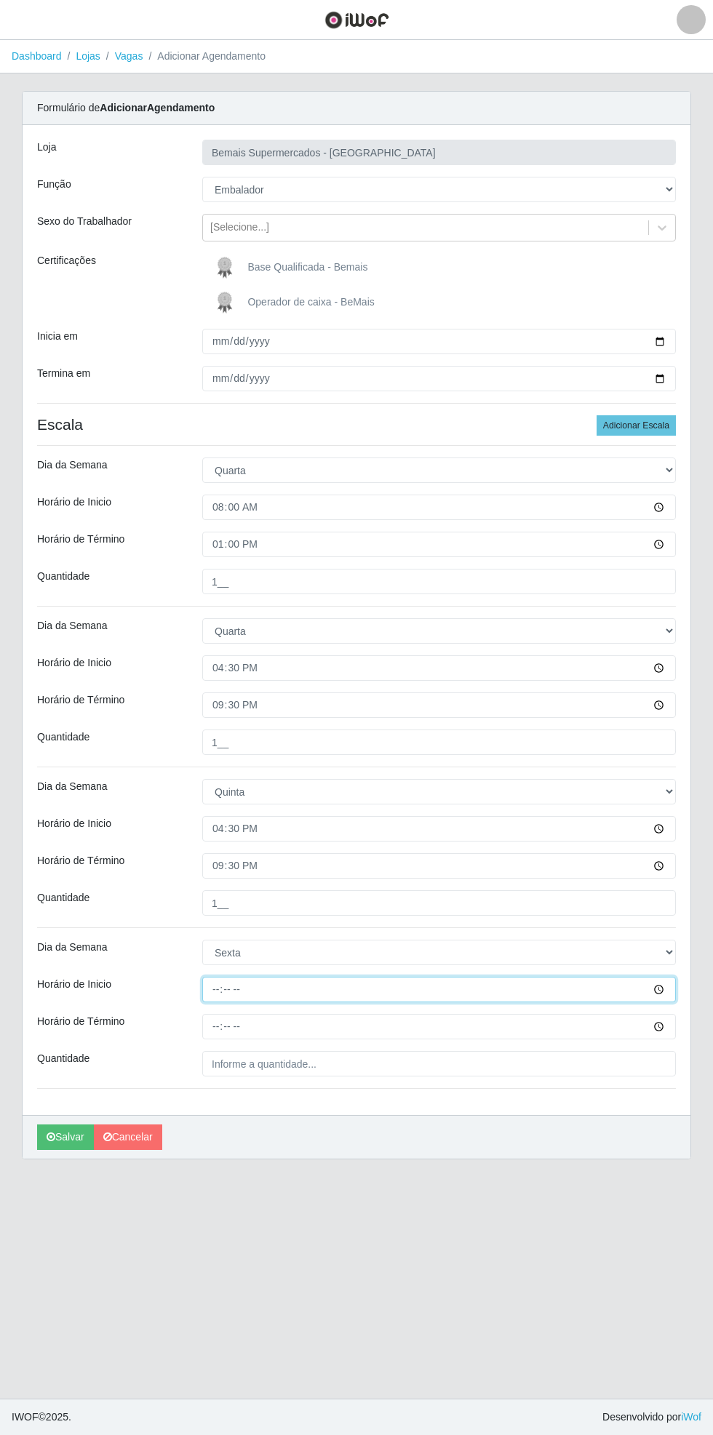
click at [673, 997] on input "Horário de Inicio" at bounding box center [439, 989] width 474 height 25
type input "16:30"
click at [656, 1037] on input "Horário de Término" at bounding box center [439, 1026] width 474 height 25
type input "21:30"
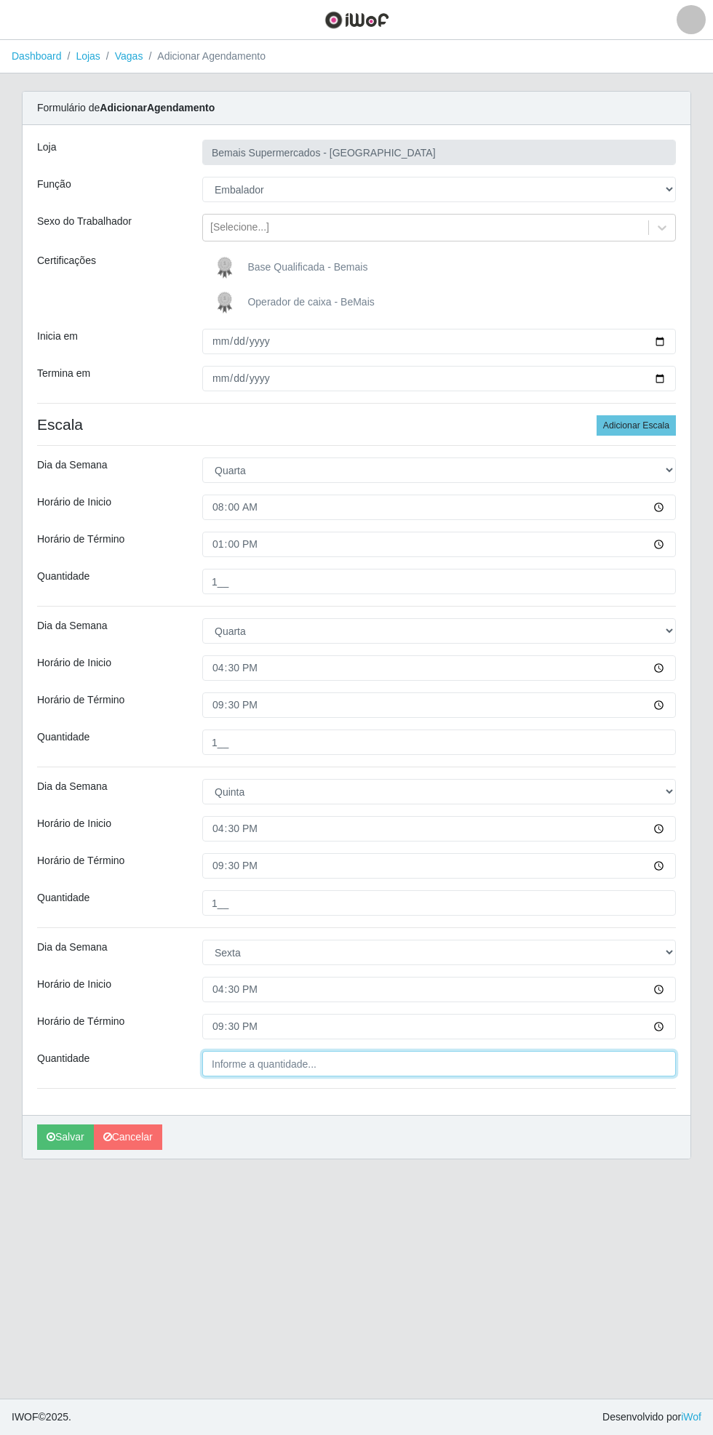
click at [319, 1064] on input "Quantidade" at bounding box center [439, 1063] width 474 height 25
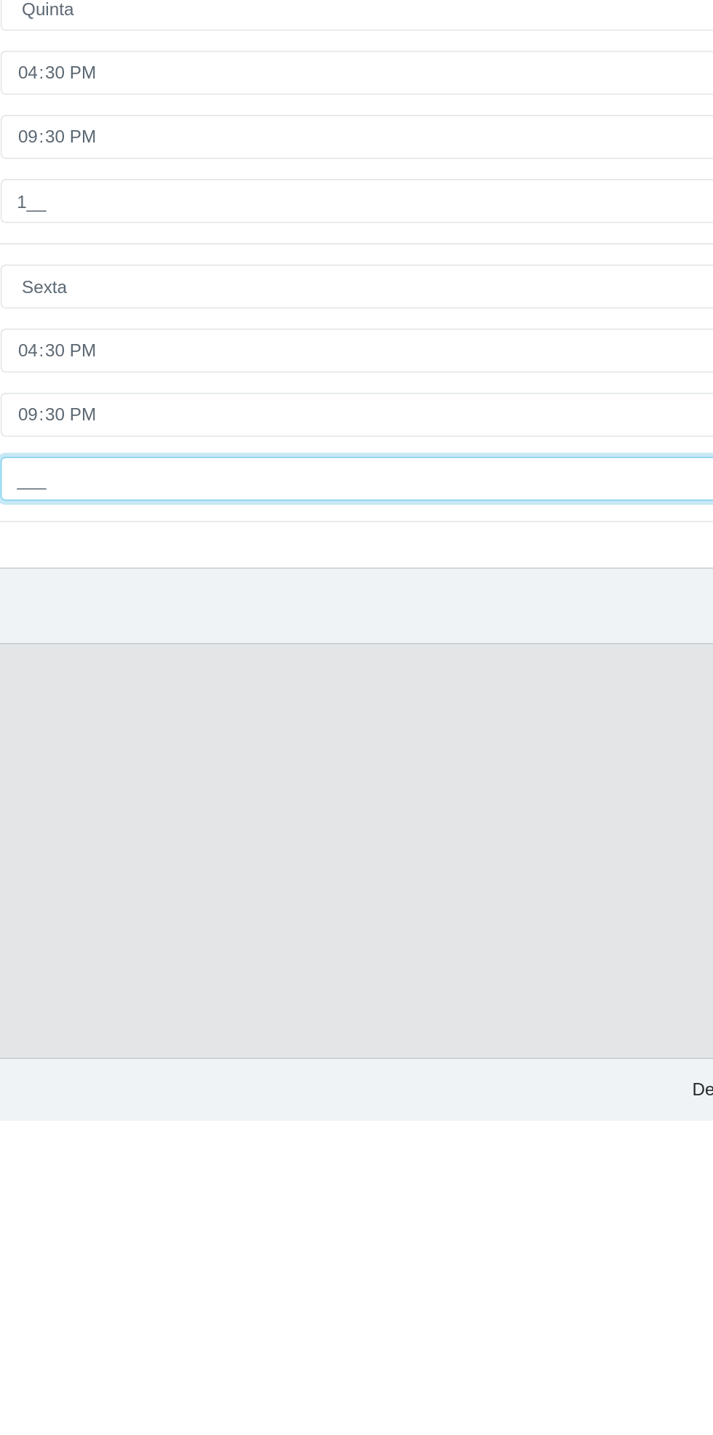
type input "1__"
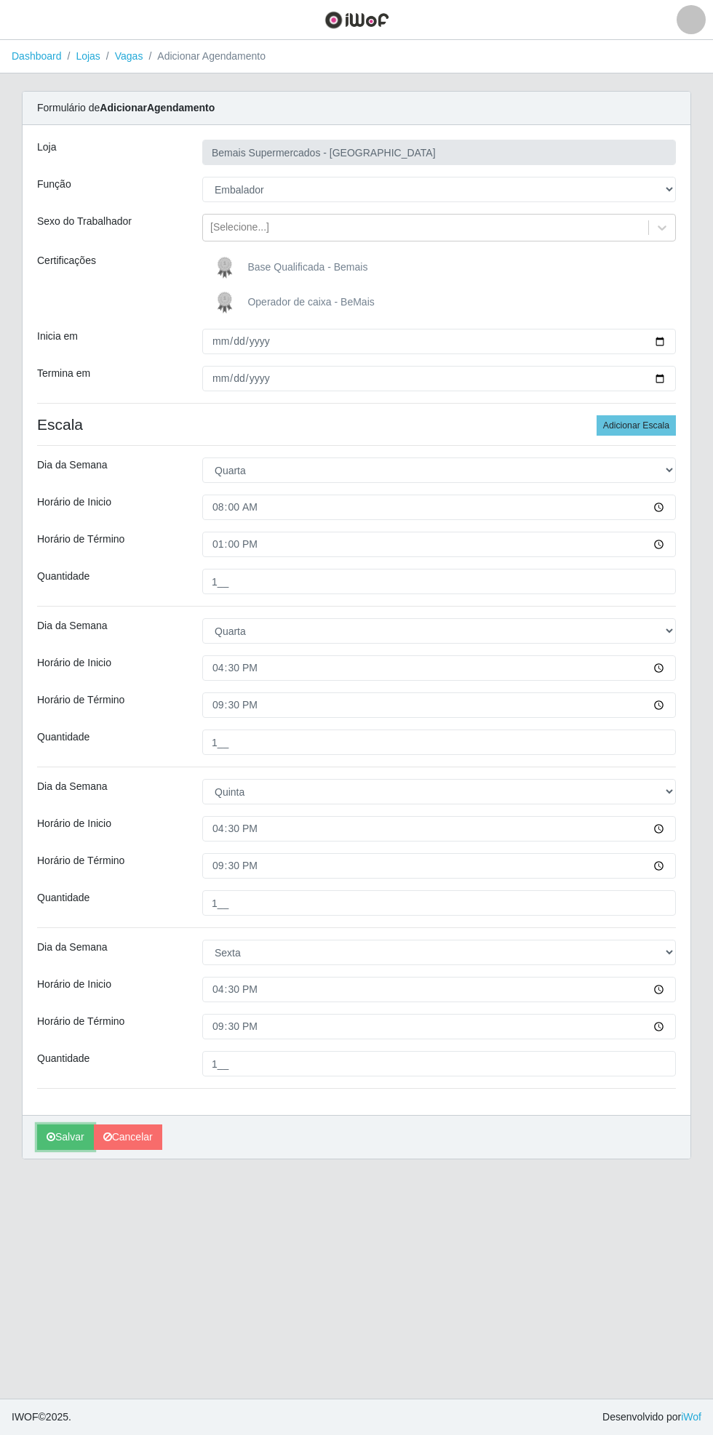
click at [59, 1144] on button "Salvar" at bounding box center [65, 1137] width 57 height 25
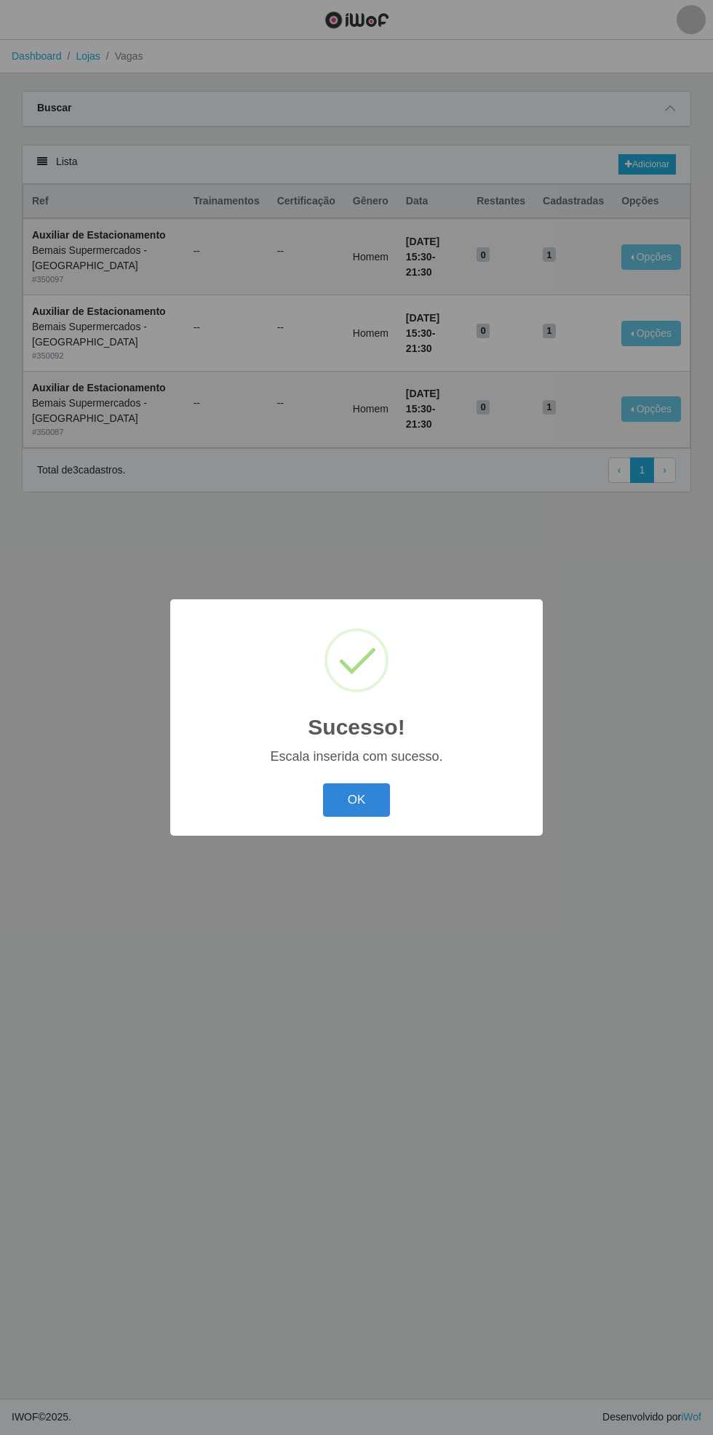
click at [361, 805] on button "OK" at bounding box center [357, 801] width 68 height 34
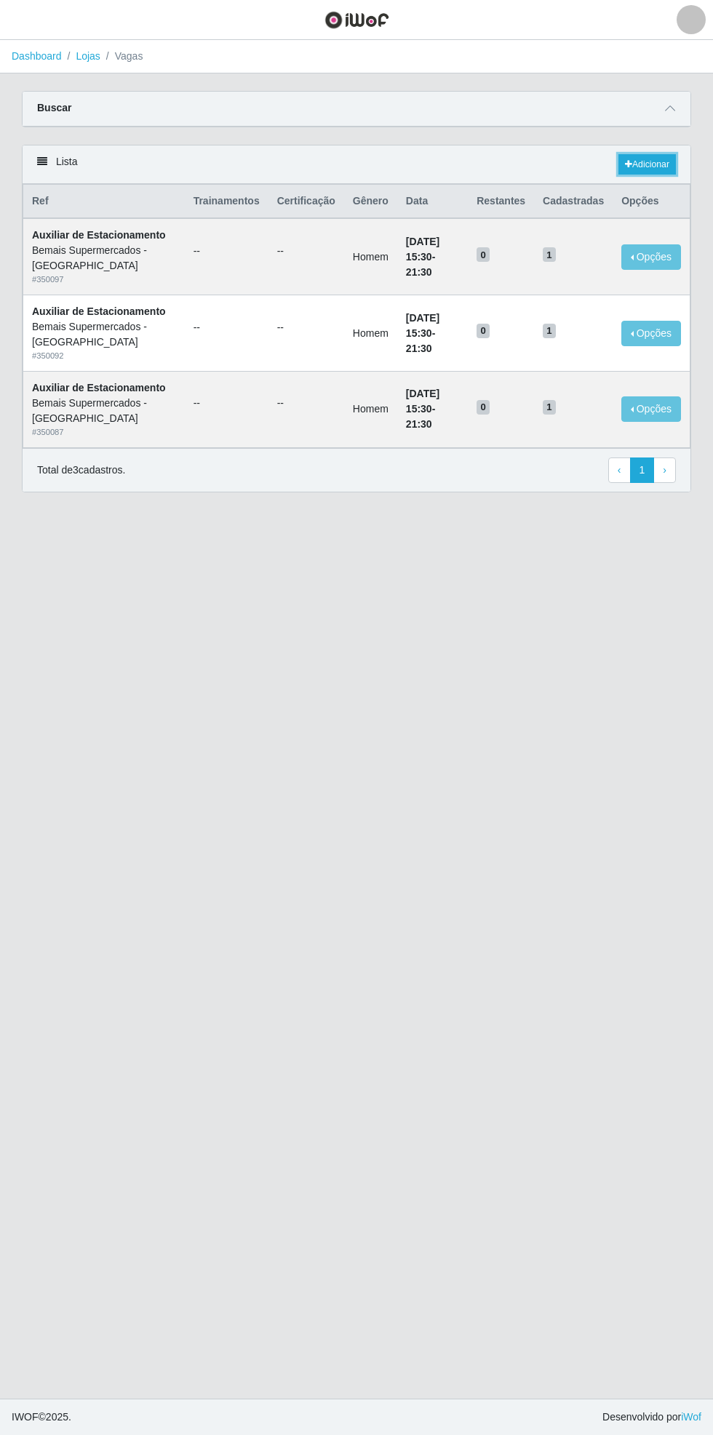
click at [656, 164] on link "Adicionar" at bounding box center [646, 164] width 57 height 20
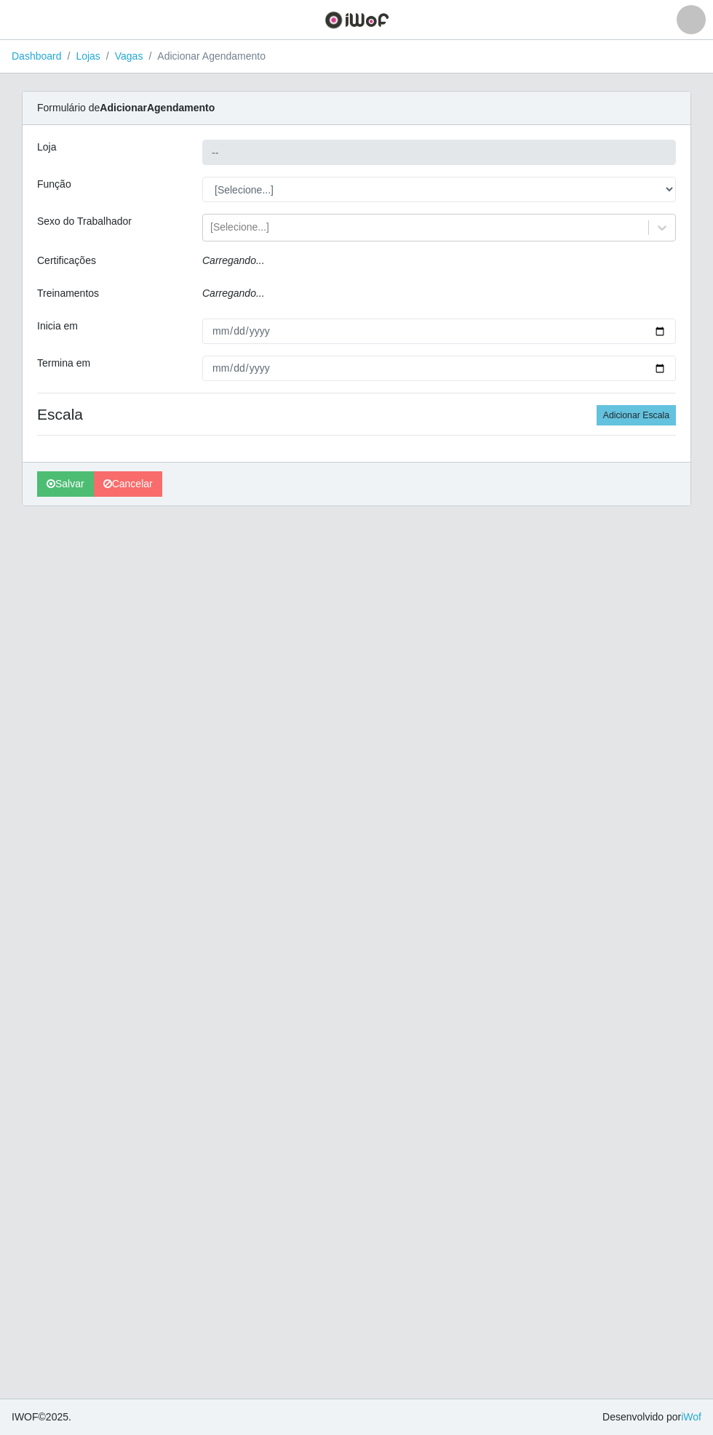
type input "Bemais Supermercados - [GEOGRAPHIC_DATA]"
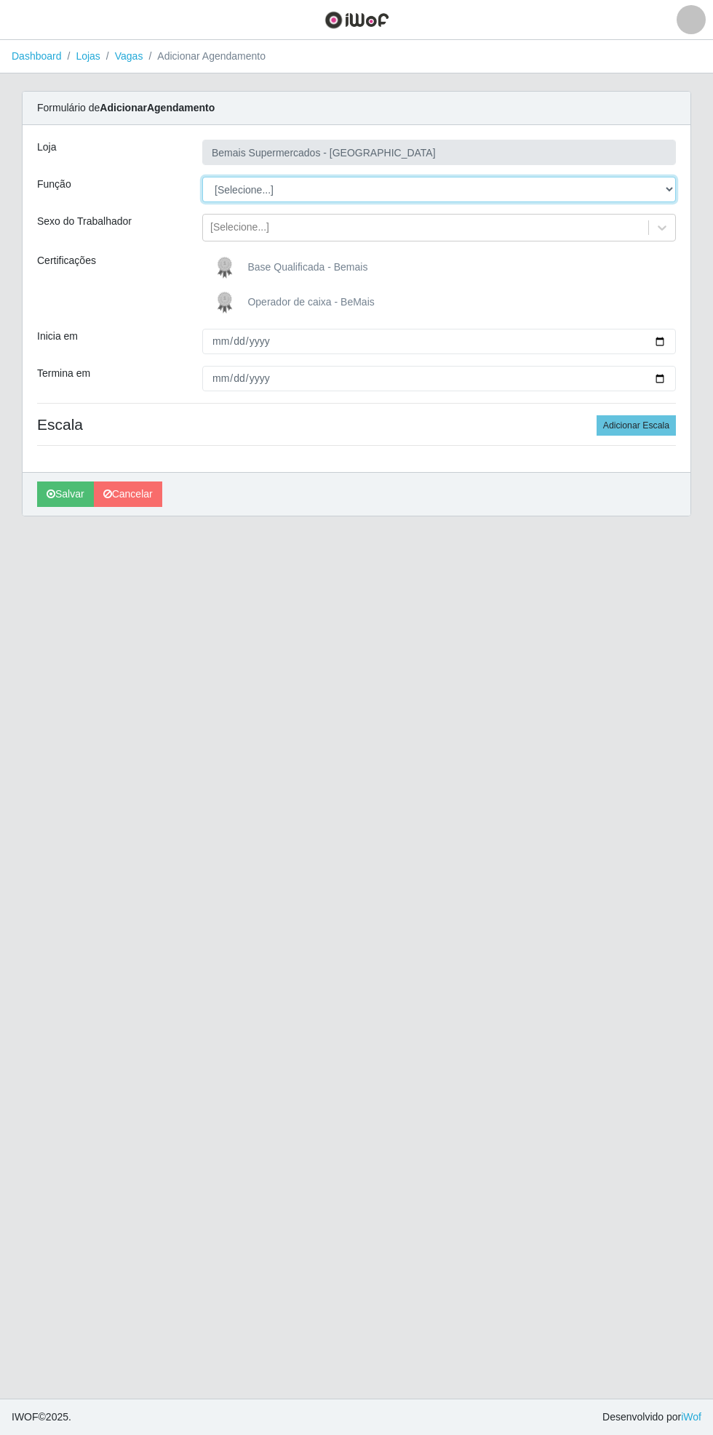
click at [668, 189] on select "[Selecione...] ASG ASG + ASG ++ Auxiliar de Estacionamento Auxiliar de Estacion…" at bounding box center [439, 189] width 474 height 25
select select "4"
click at [202, 177] on select "[Selecione...] ASG ASG + ASG ++ Auxiliar de Estacionamento Auxiliar de Estacion…" at bounding box center [439, 189] width 474 height 25
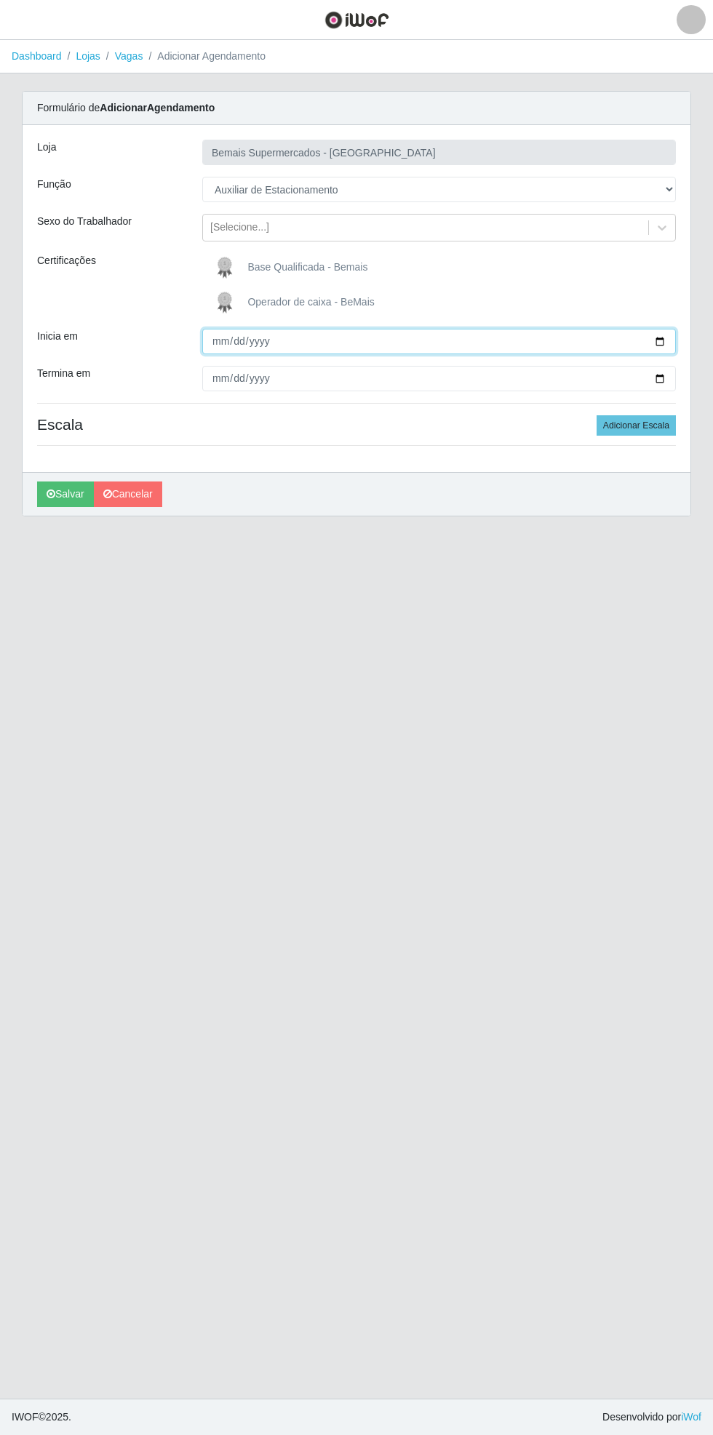
click at [671, 341] on input "Inicia em" at bounding box center [439, 341] width 474 height 25
type input "[DATE]"
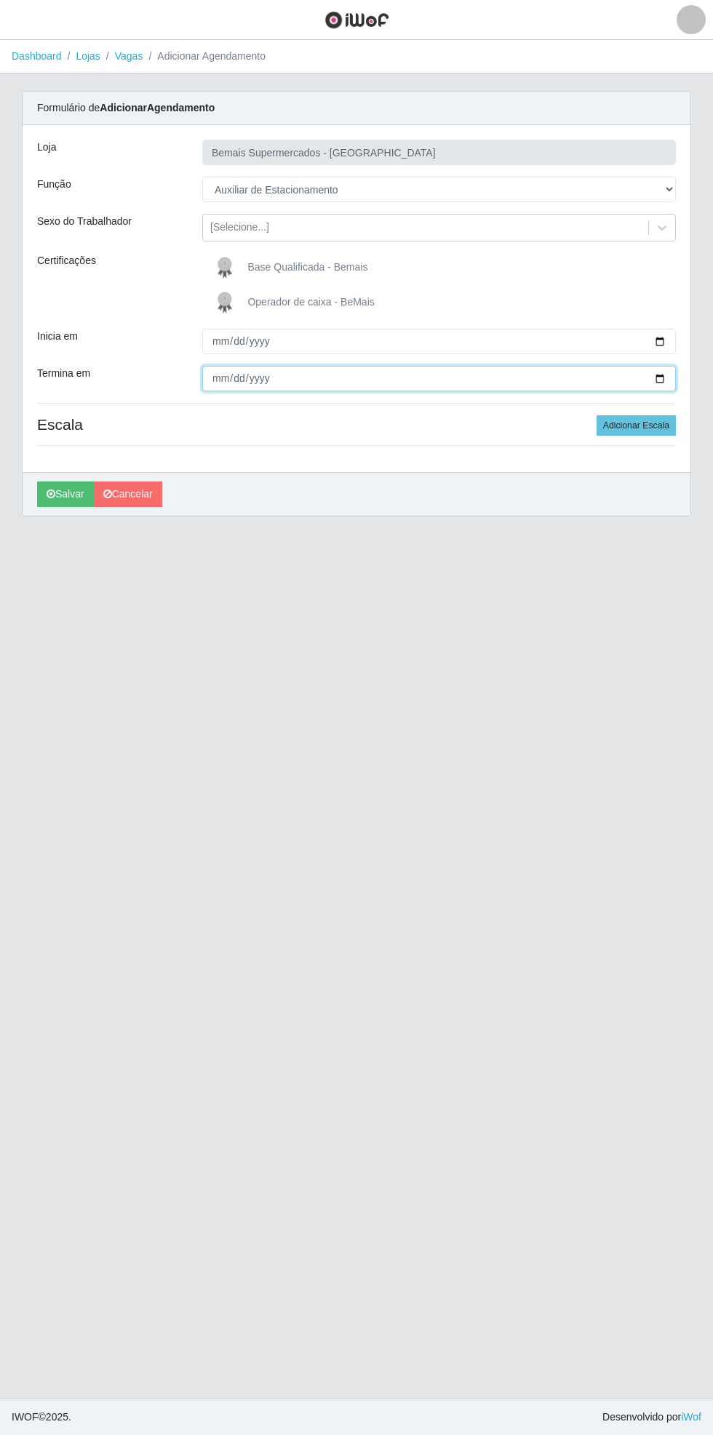
click at [670, 378] on input "Termina em" at bounding box center [439, 378] width 474 height 25
type input "[DATE]"
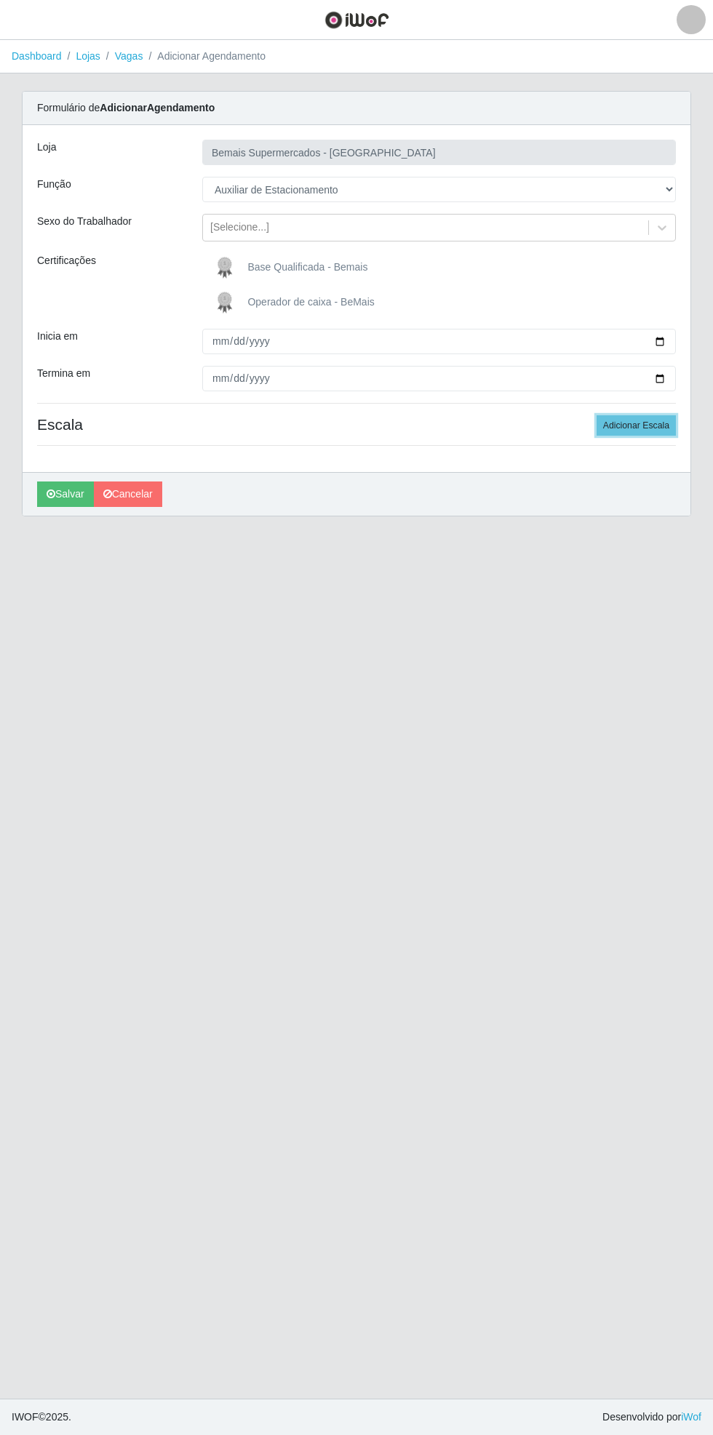
click at [649, 421] on button "Adicionar Escala" at bounding box center [636, 425] width 79 height 20
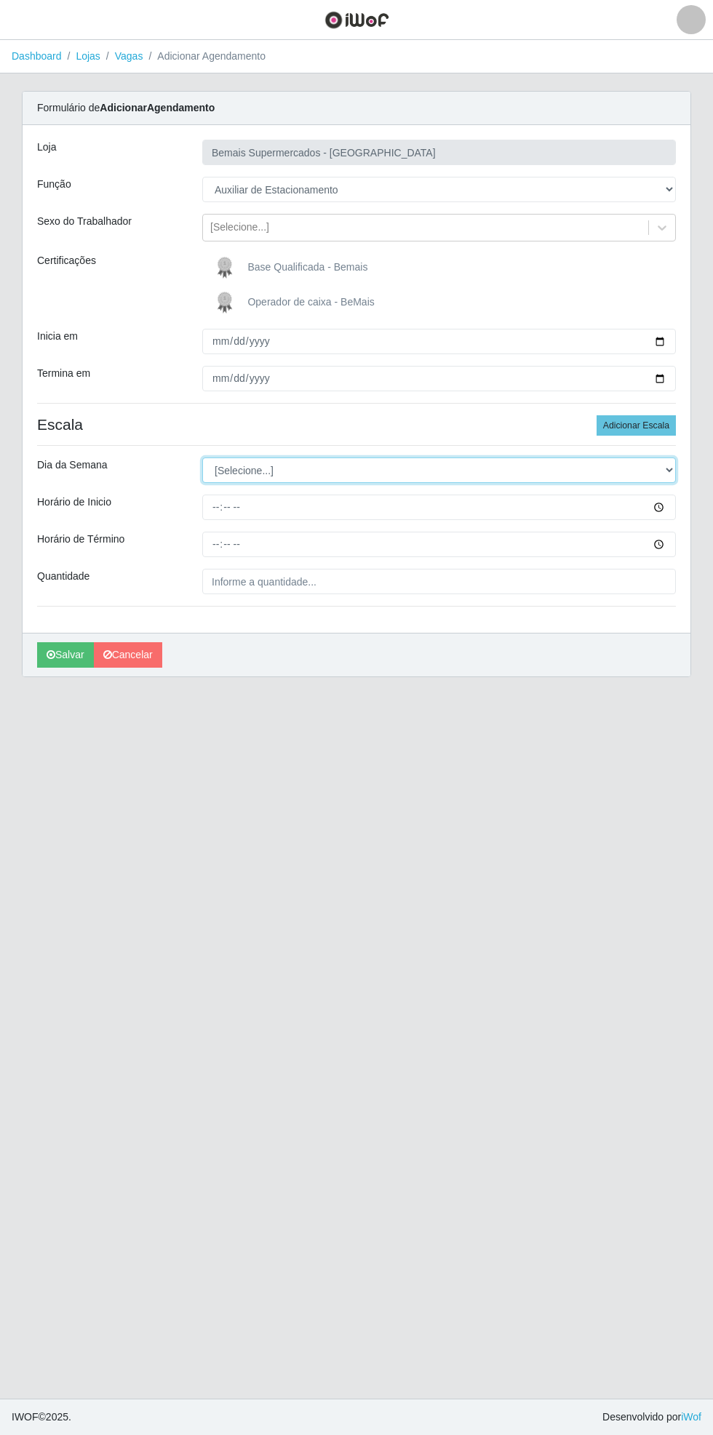
click at [668, 469] on select "[Selecione...] Segunda Terça Quarta Quinta Sexta Sábado Domingo" at bounding box center [439, 470] width 474 height 25
select select "4"
click at [202, 458] on select "[Selecione...] Segunda Terça Quarta Quinta Sexta Sábado Domingo" at bounding box center [439, 470] width 474 height 25
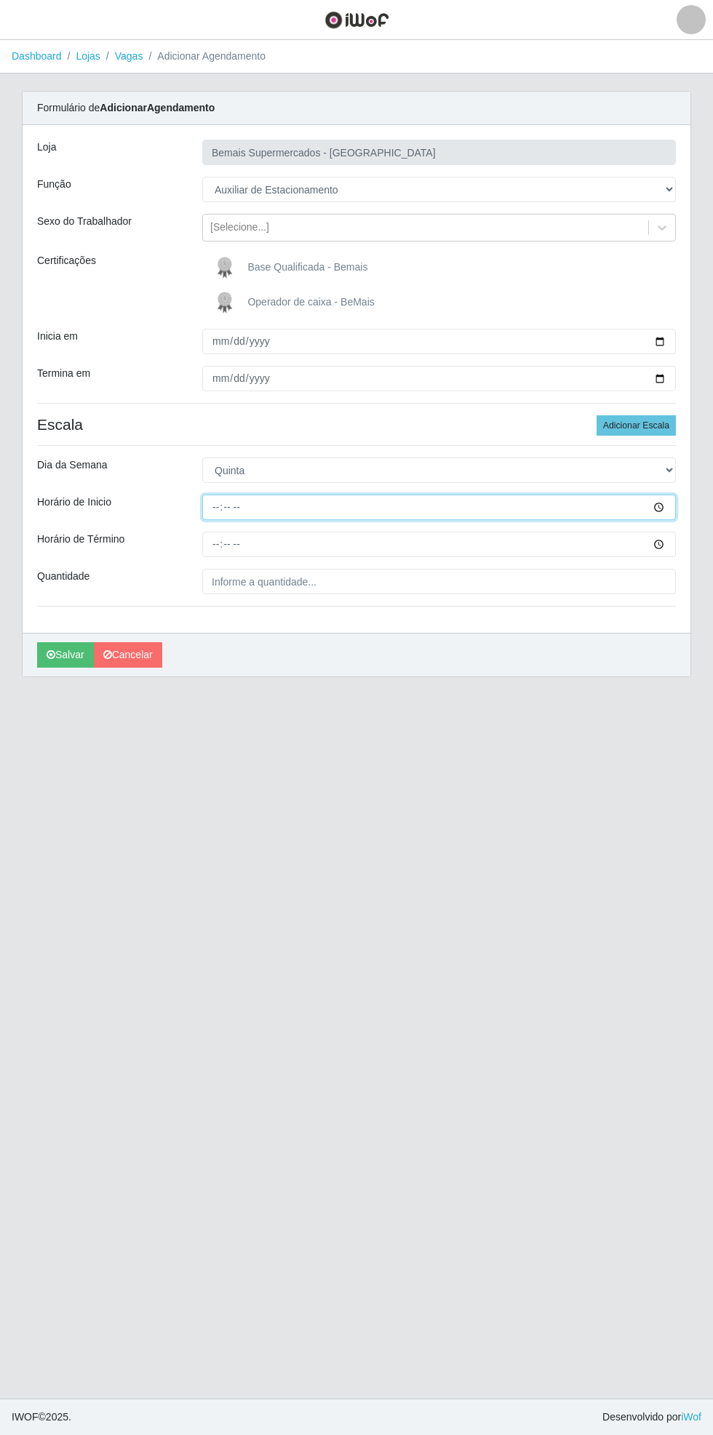
click at [664, 513] on input "Horário de Inicio" at bounding box center [439, 507] width 474 height 25
type input "15:30"
click at [670, 543] on input "Horário de Término" at bounding box center [439, 544] width 474 height 25
type input "21:30"
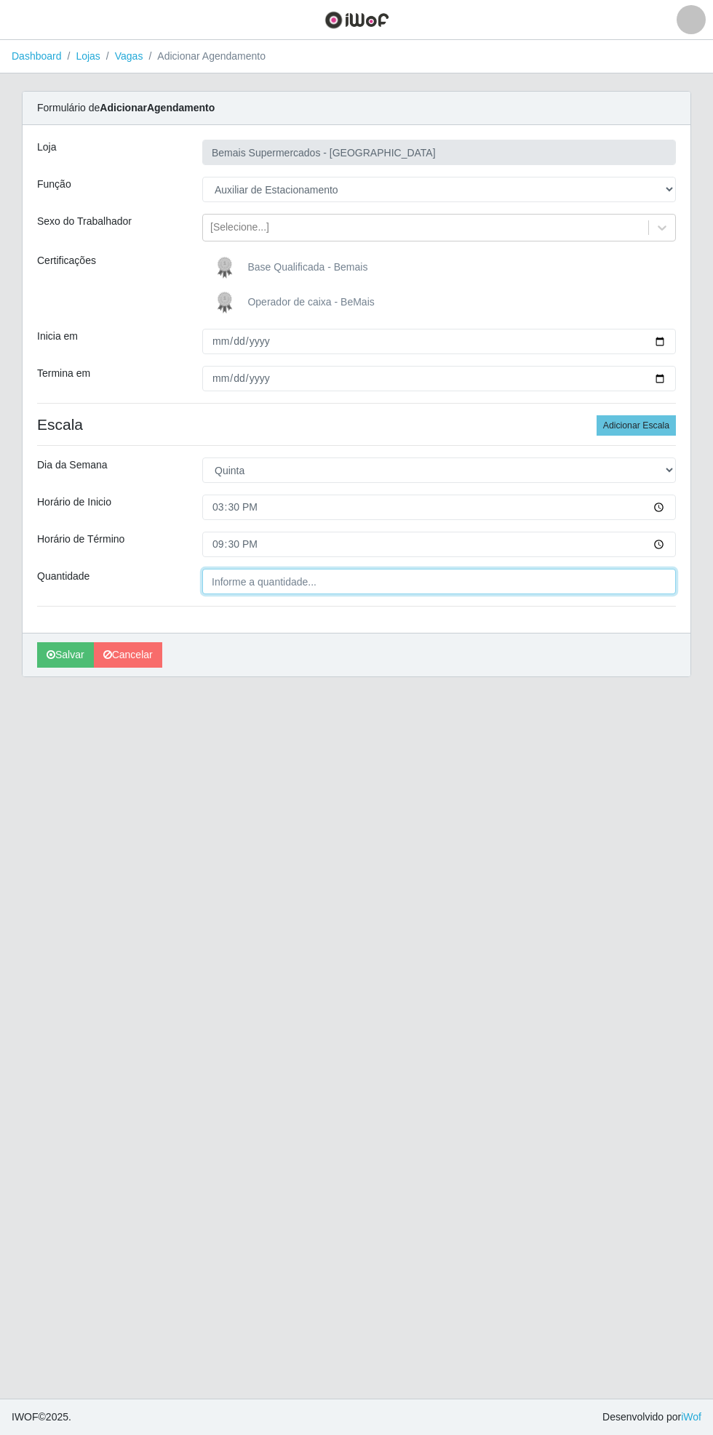
click at [326, 578] on input "Quantidade" at bounding box center [439, 581] width 474 height 25
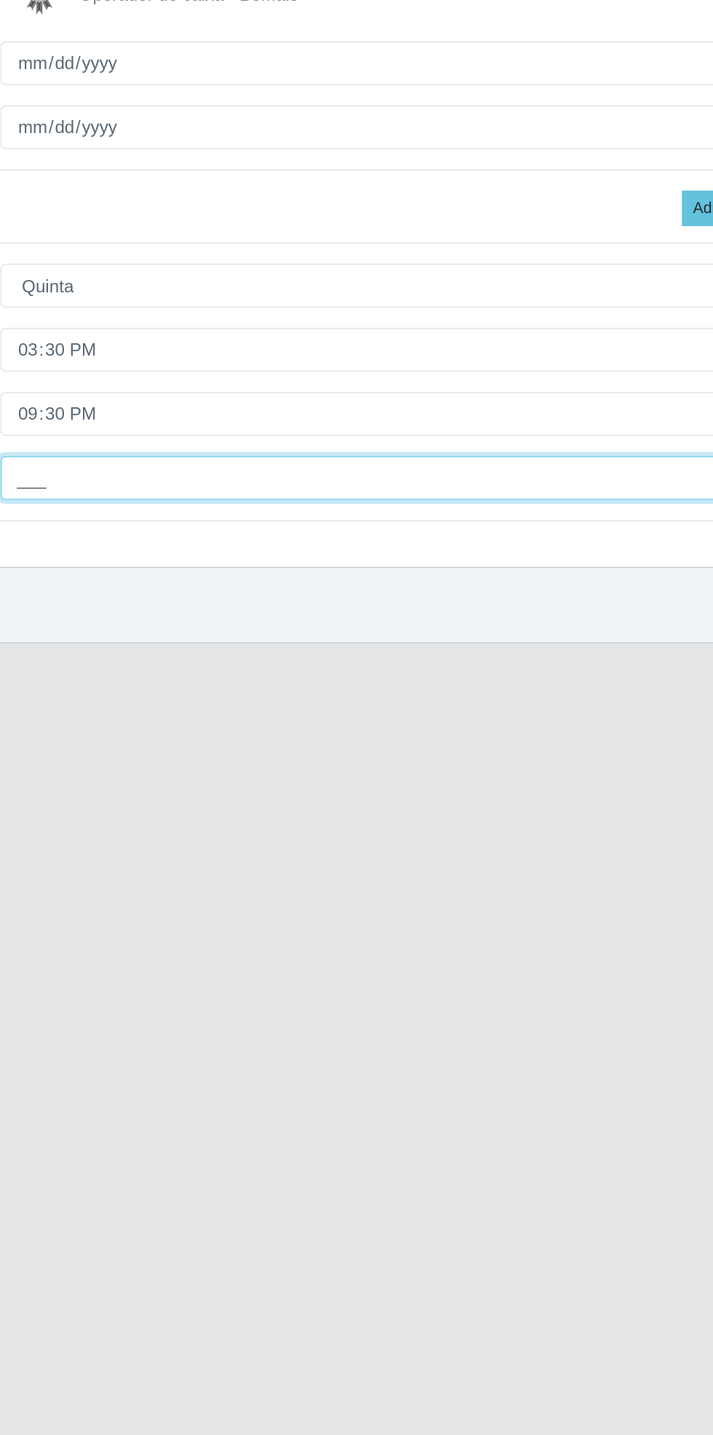
type input "1__"
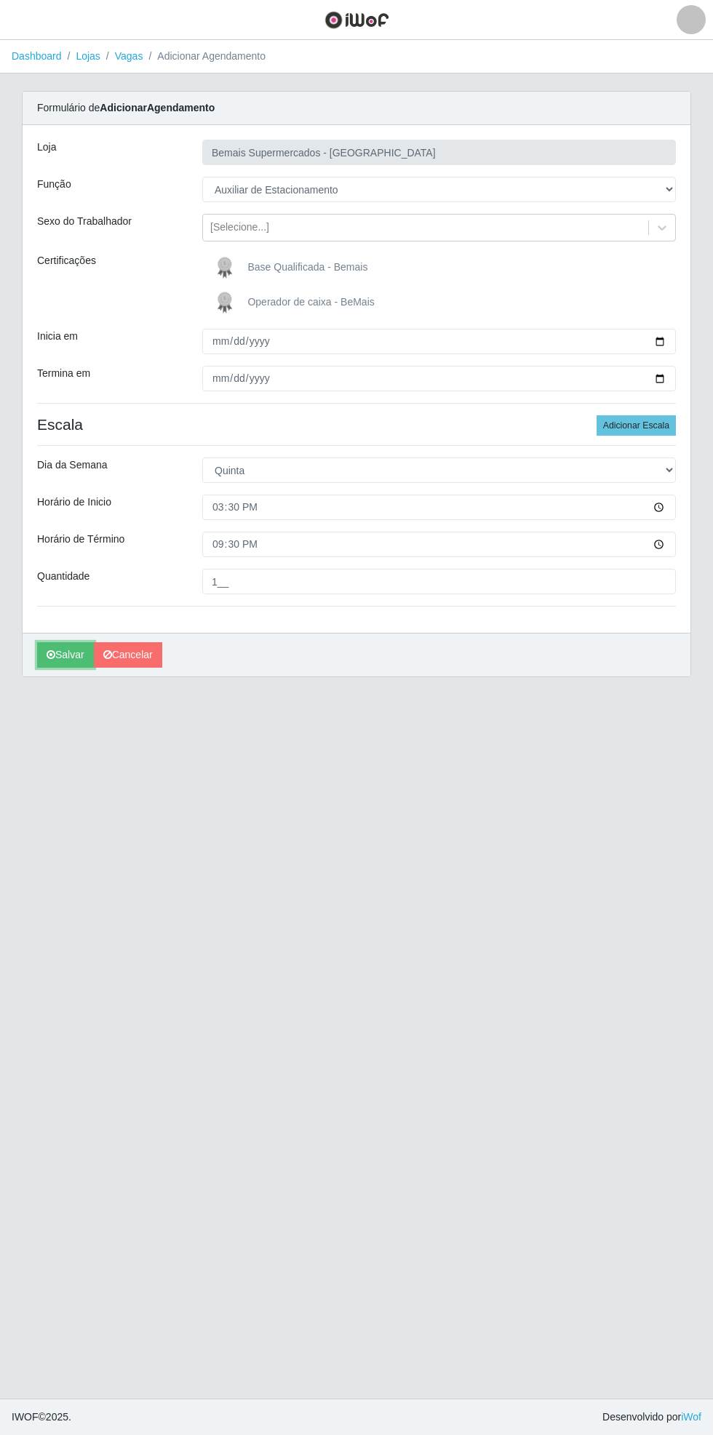
click at [50, 654] on icon "submit" at bounding box center [51, 655] width 9 height 10
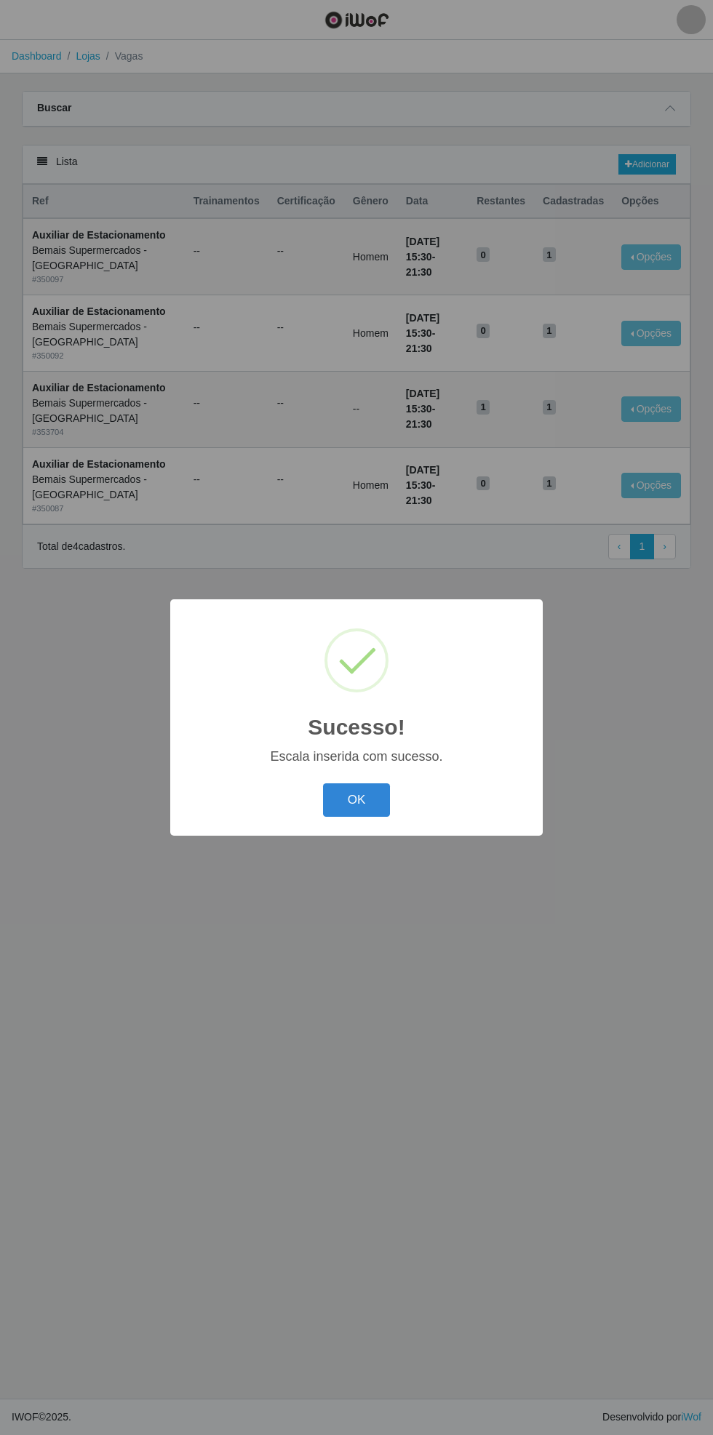
click at [370, 808] on button "OK" at bounding box center [357, 801] width 68 height 34
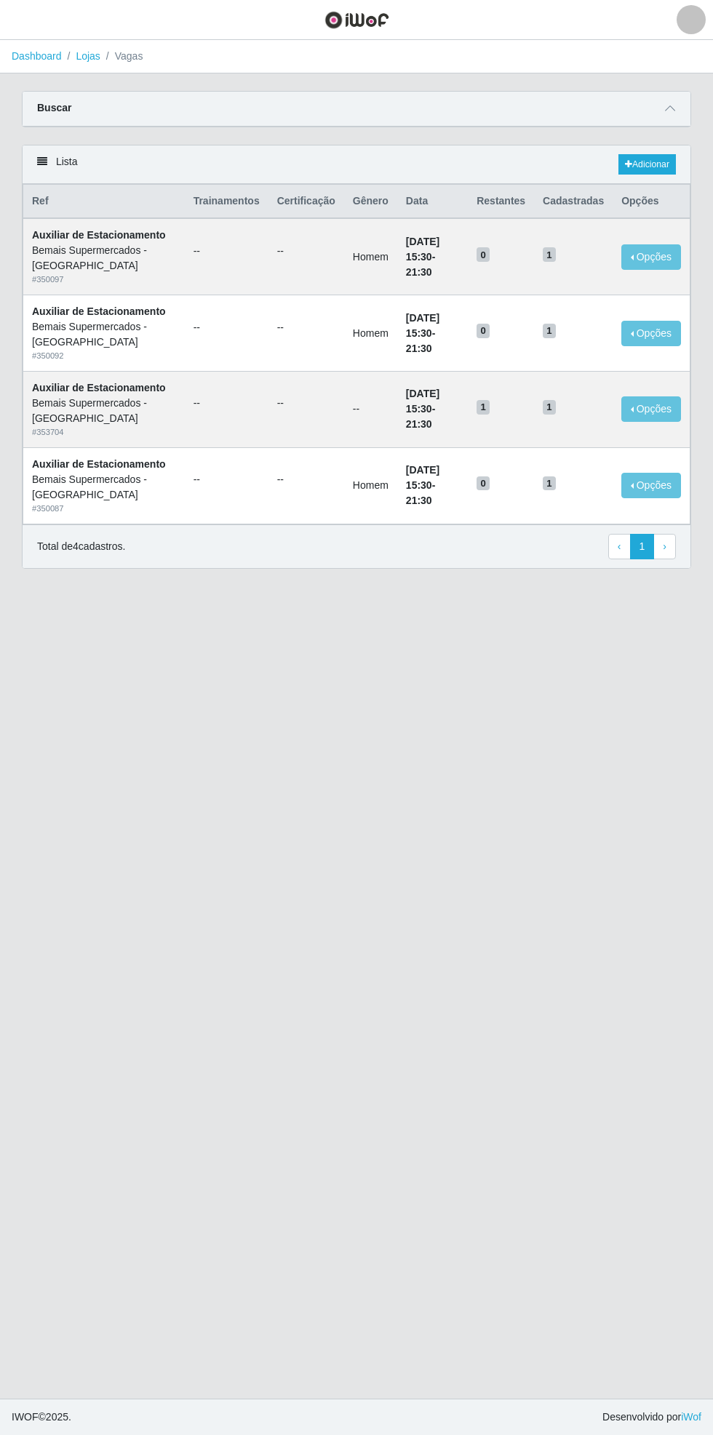
click at [455, 752] on main "Dashboard Lojas Vagas Carregando... Buscar Início em [DATE] Término em [DATE] F…" at bounding box center [356, 719] width 713 height 1359
